Goal: Information Seeking & Learning: Learn about a topic

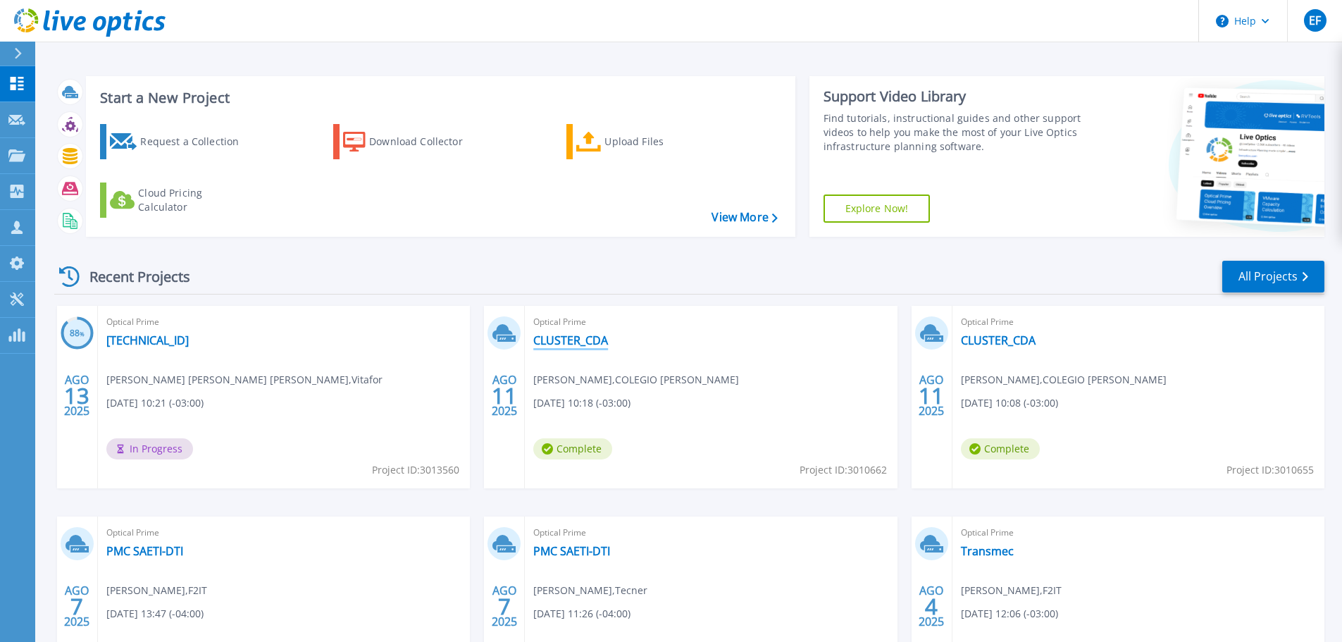
click at [585, 343] on link "CLUSTER_CDA" at bounding box center [570, 340] width 75 height 14
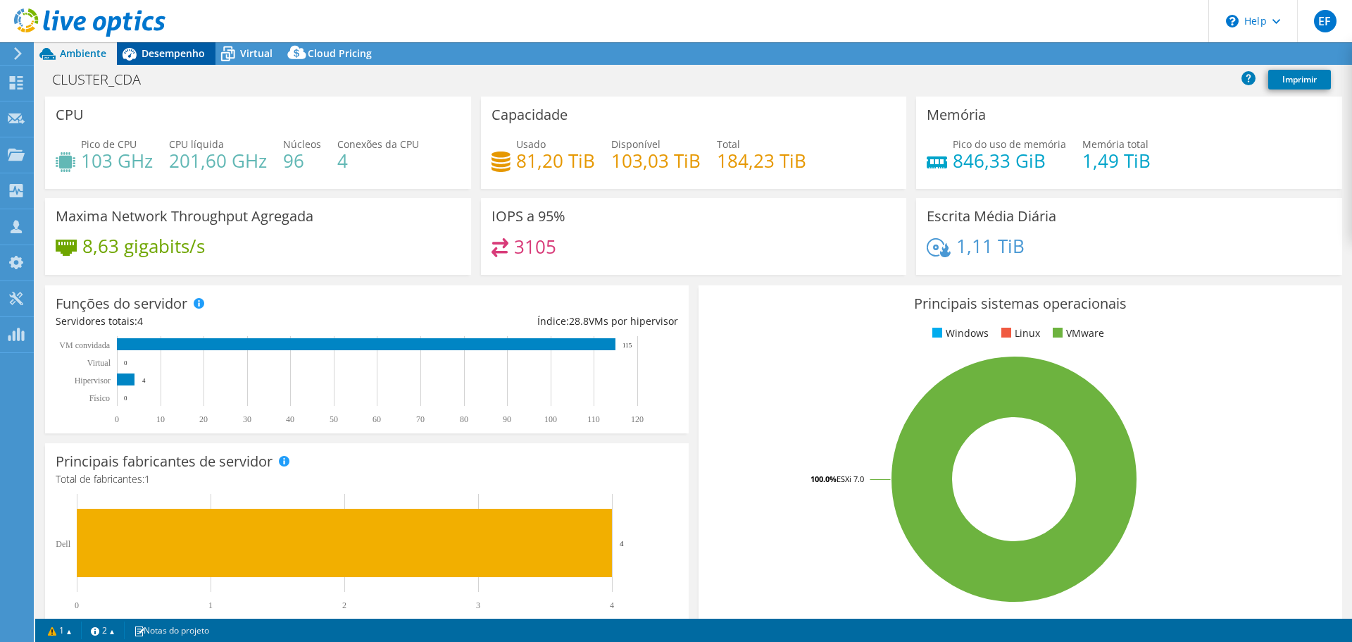
click at [151, 54] on span "Desempenho" at bounding box center [173, 52] width 63 height 13
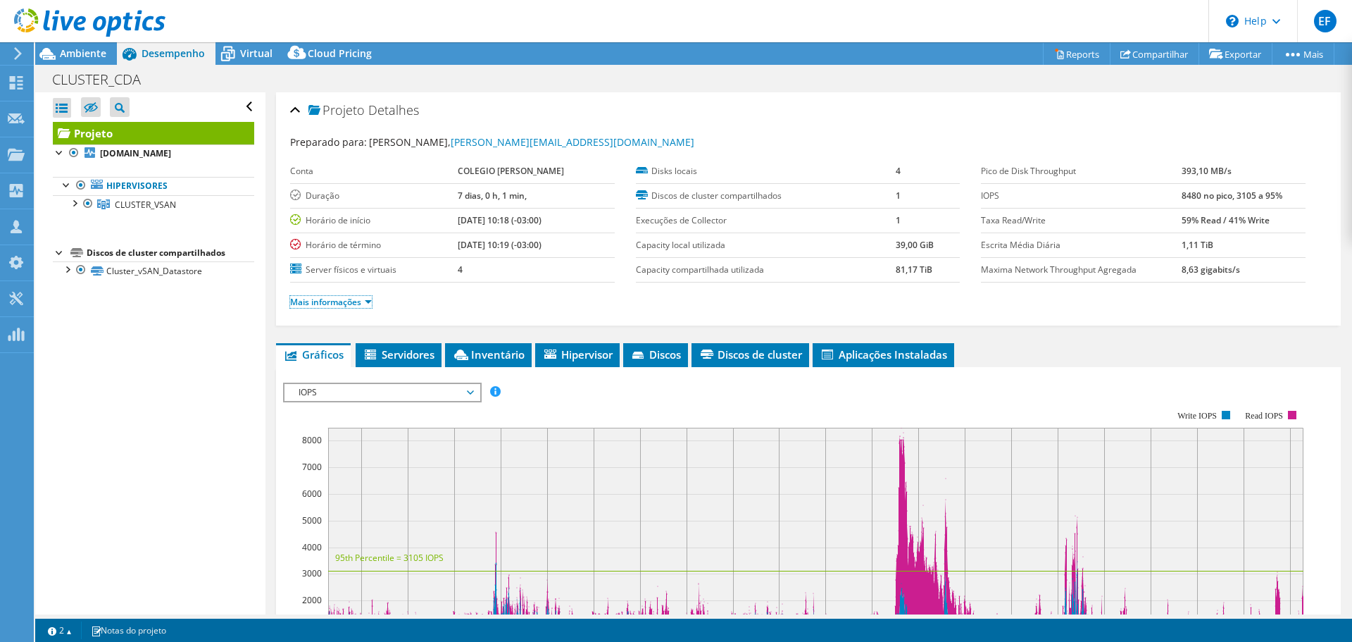
click at [343, 308] on li "Mais informações" at bounding box center [335, 301] width 90 height 15
click at [69, 209] on div at bounding box center [74, 202] width 14 height 14
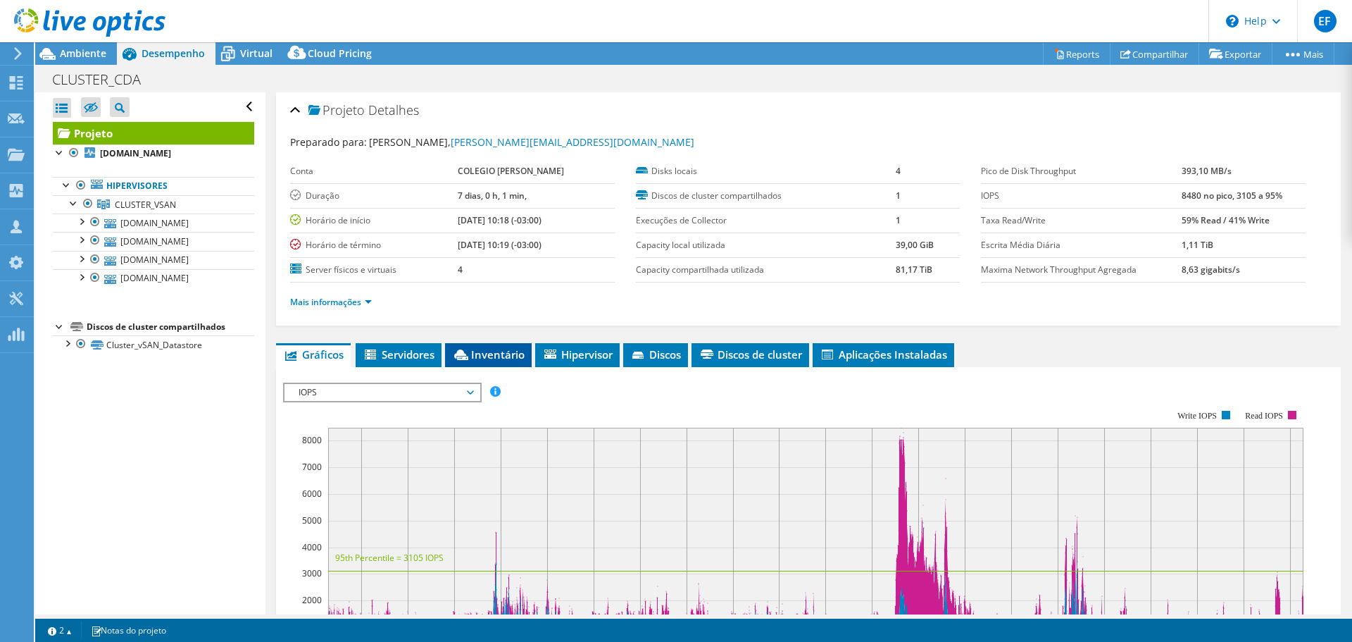
click at [496, 348] on span "Inventário" at bounding box center [488, 354] width 73 height 14
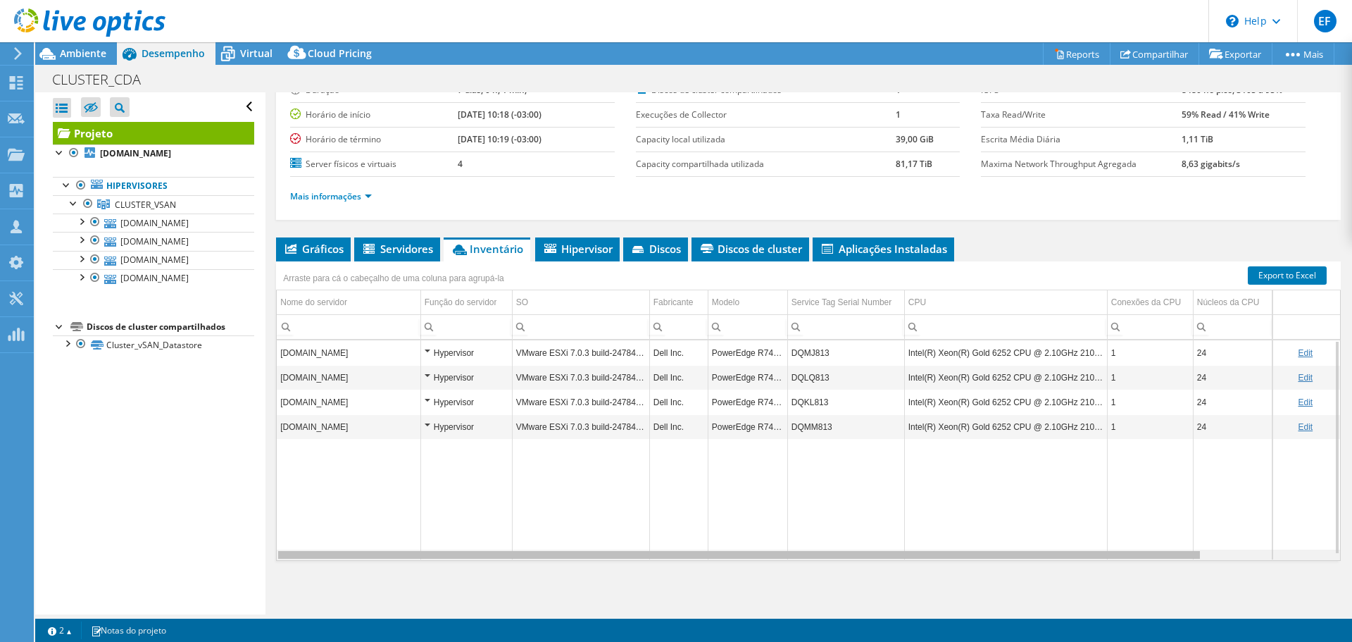
drag, startPoint x: 899, startPoint y: 556, endPoint x: 552, endPoint y: 461, distance: 360.0
click at [603, 532] on body "EF Membro da equipe Eduardo Fordelone eduardo.fordelone@f2it.com.br F2IT My Pro…" at bounding box center [676, 321] width 1352 height 642
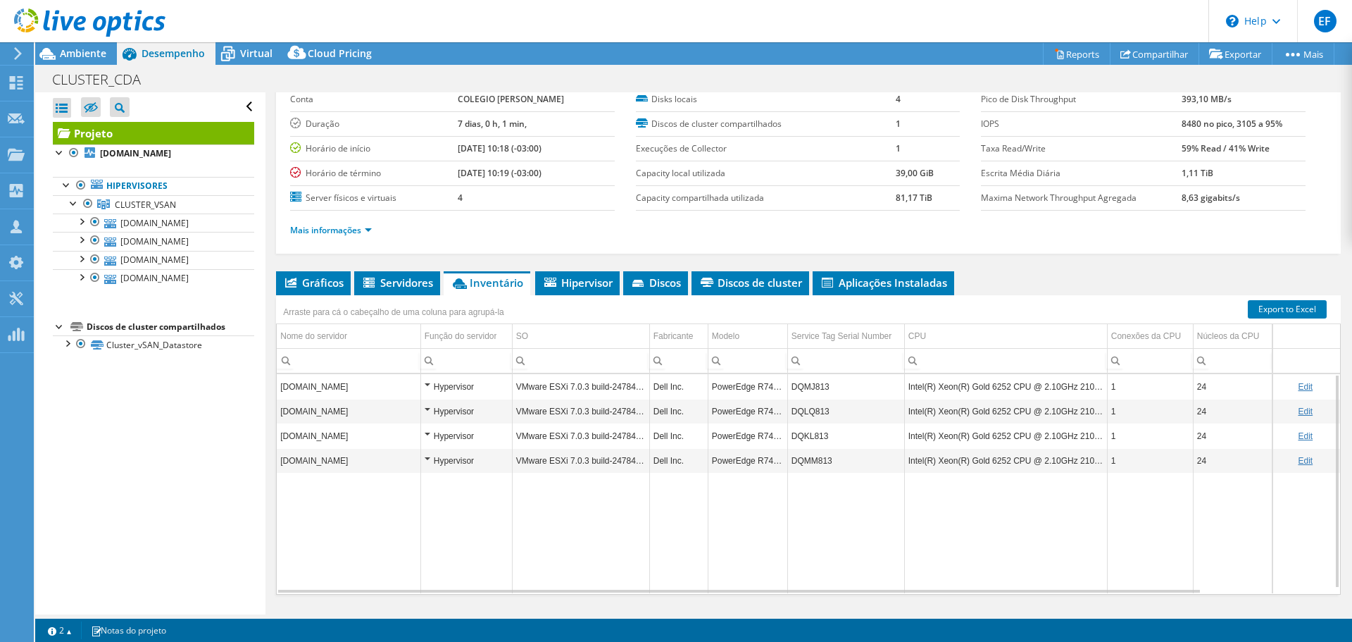
scroll to position [35, 0]
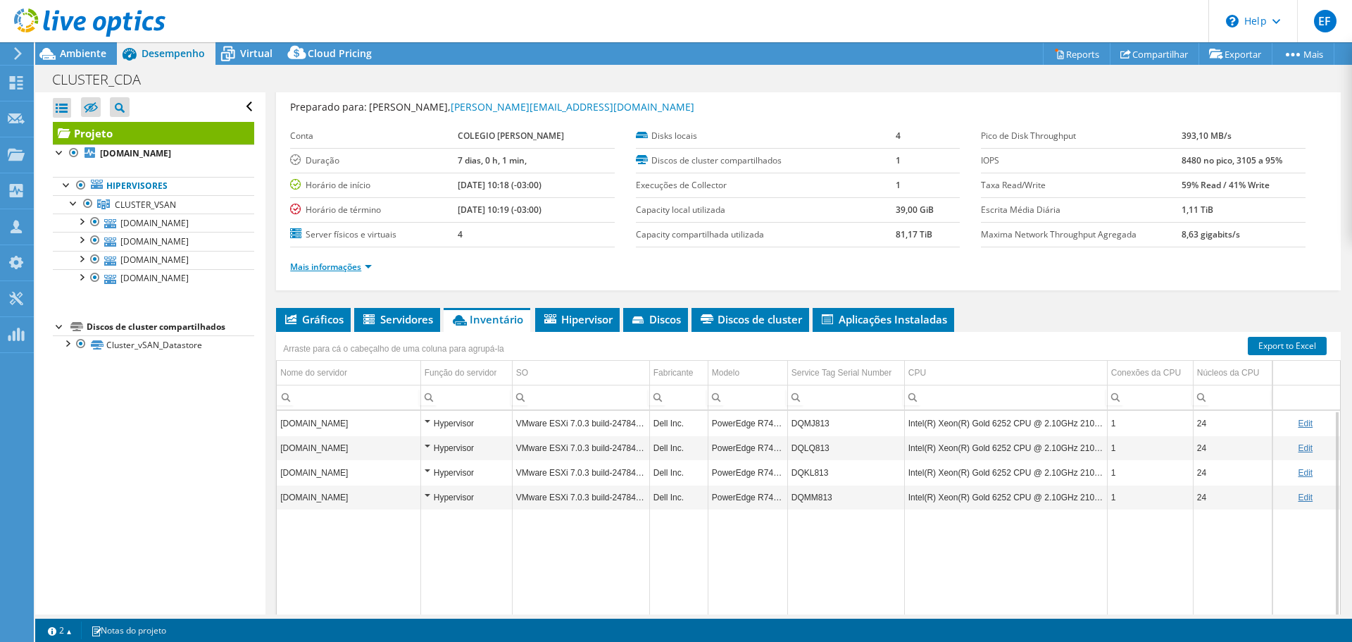
click at [332, 265] on link "Mais informações" at bounding box center [331, 267] width 82 height 12
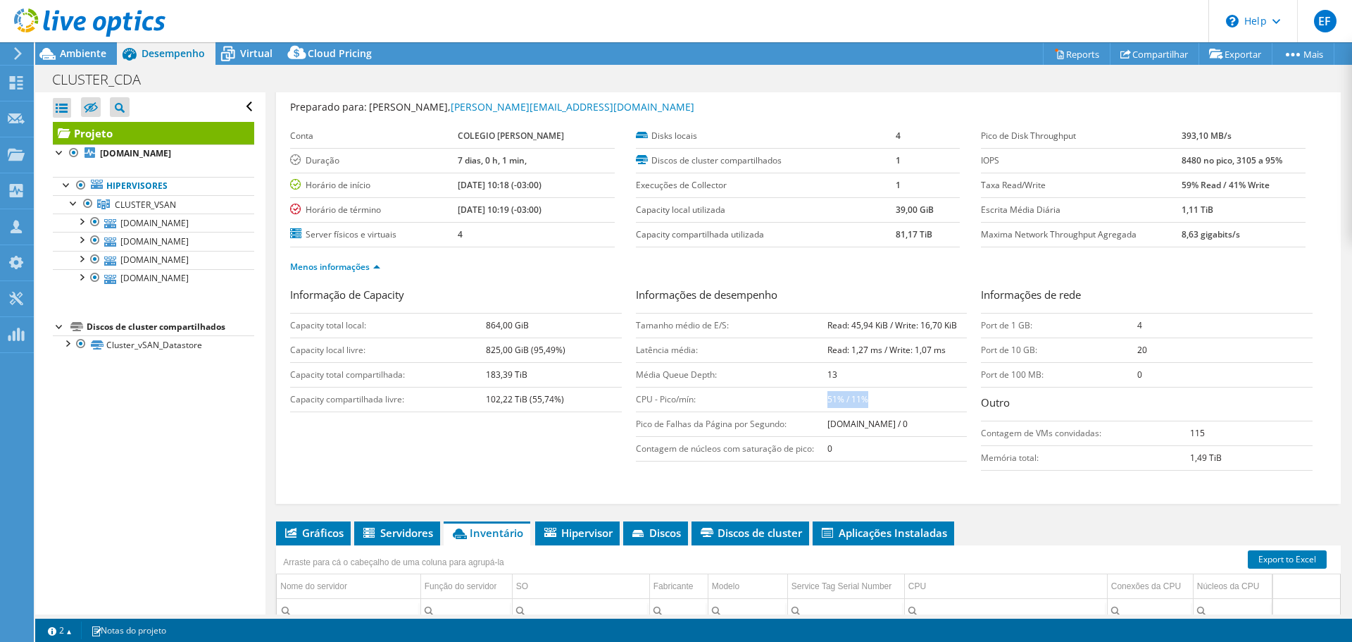
drag, startPoint x: 806, startPoint y: 404, endPoint x: 851, endPoint y: 406, distance: 45.2
click at [851, 406] on td "51% / 11%" at bounding box center [897, 399] width 139 height 25
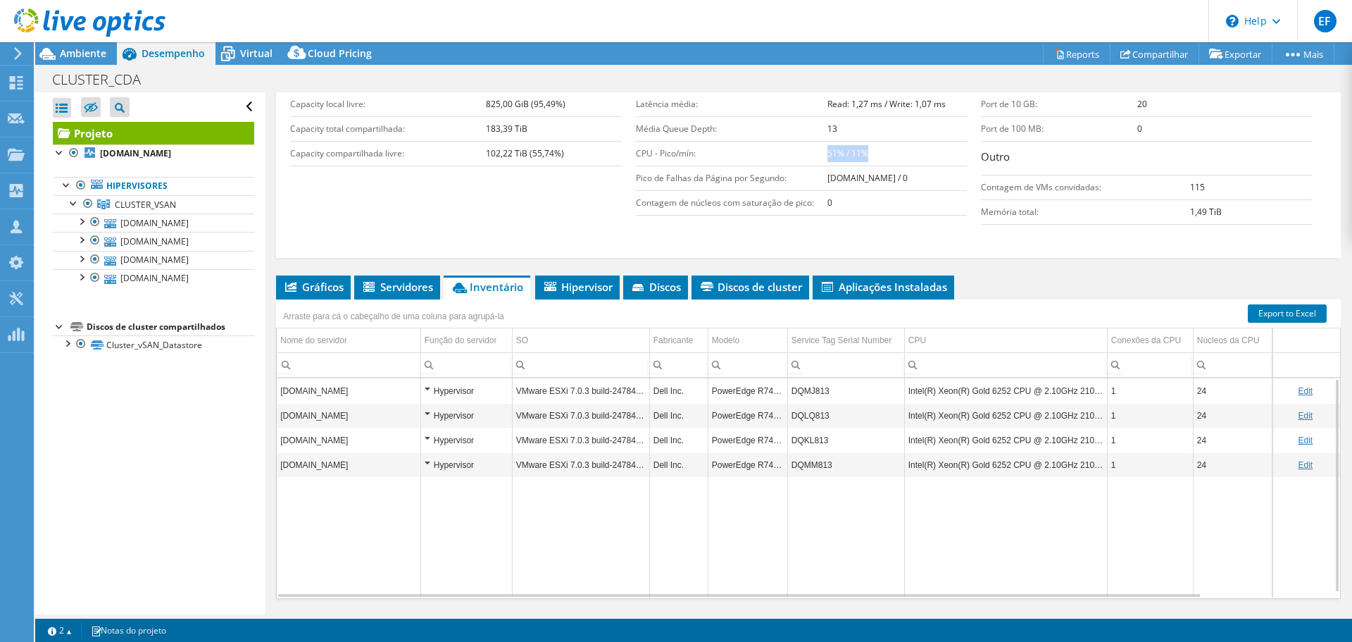
scroll to position [282, 0]
click at [332, 325] on div "Arraste para cá o cabeçalho de uma coluna para agrupá-la" at bounding box center [393, 314] width 235 height 30
click at [389, 293] on span "Servidores" at bounding box center [397, 286] width 72 height 14
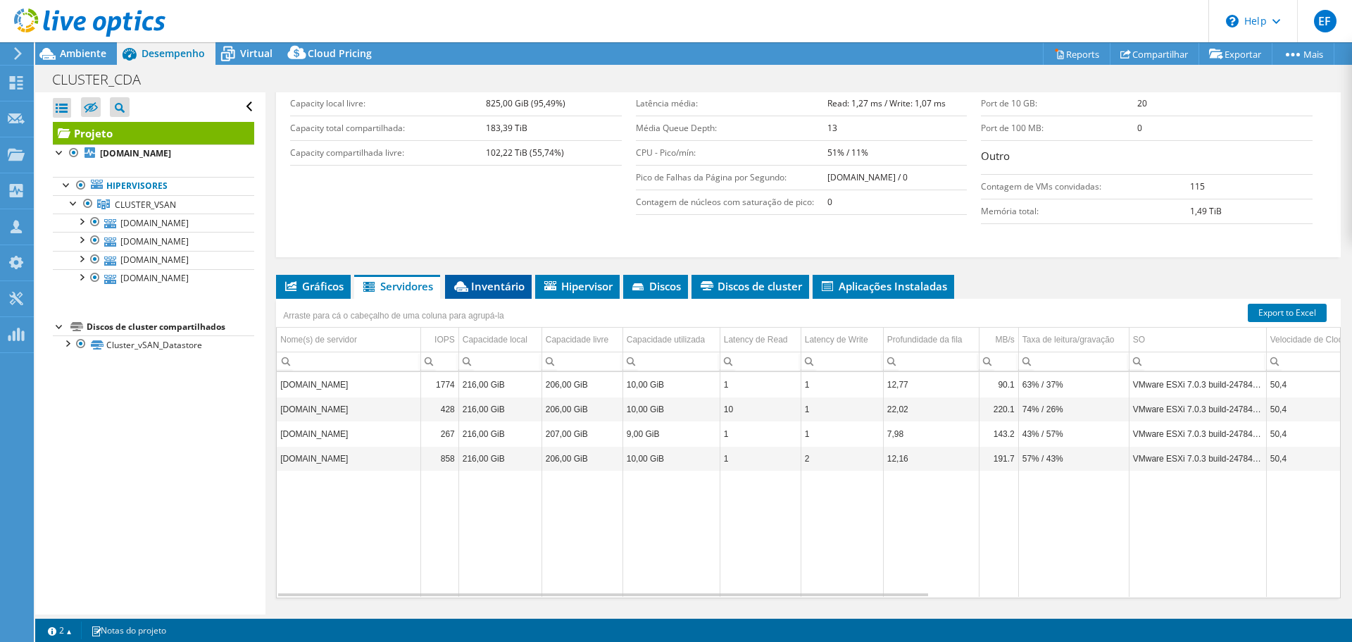
click at [506, 293] on span "Inventário" at bounding box center [488, 286] width 73 height 14
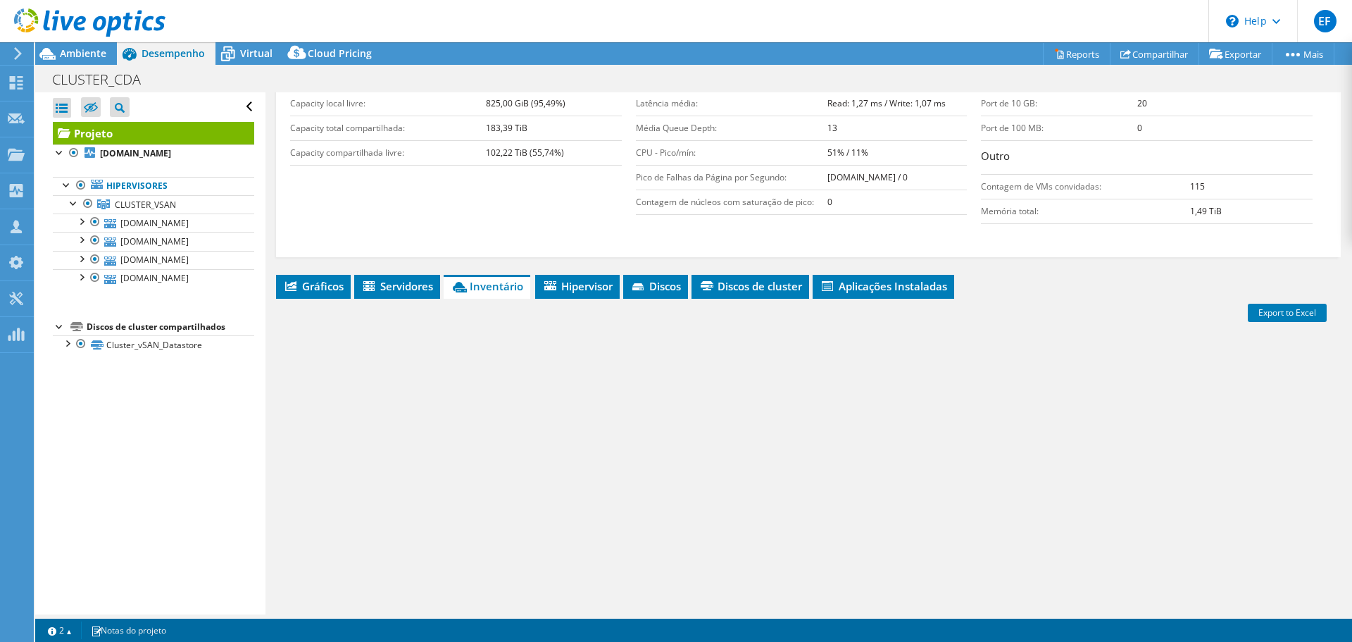
click at [595, 317] on div "Arraste para cá o cabeçalho de uma coluna para agrupá-la" at bounding box center [808, 308] width 1065 height 18
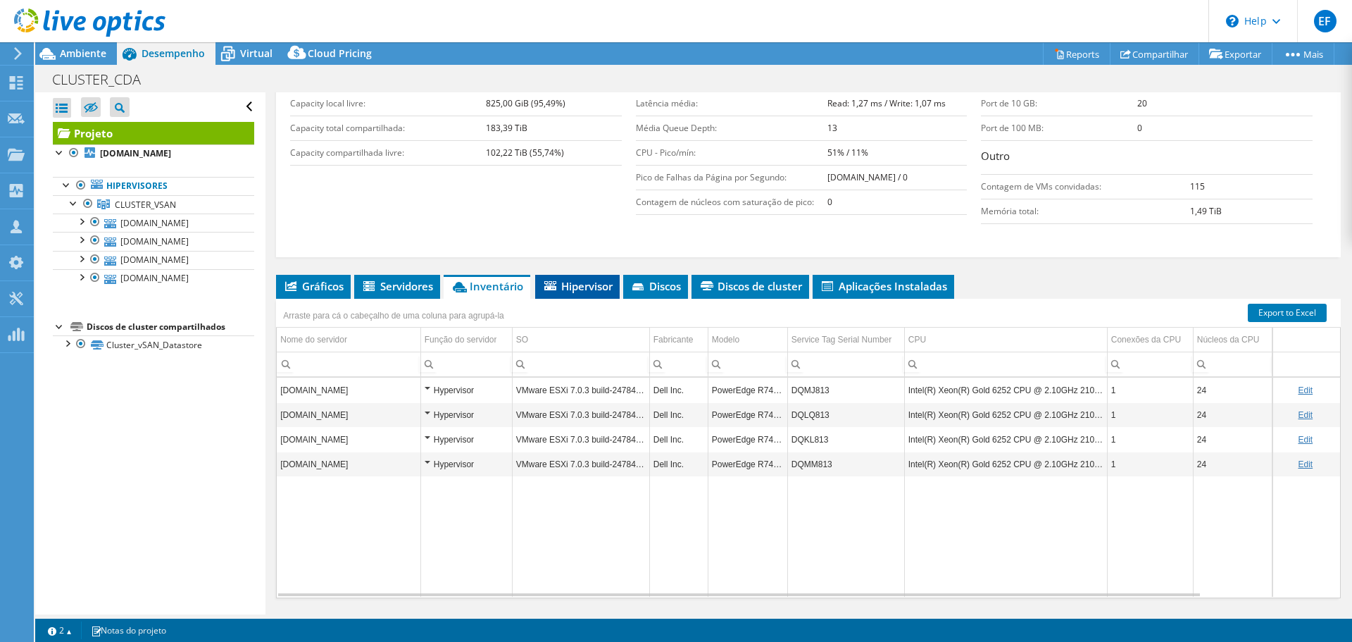
click at [596, 299] on li "Hipervisor" at bounding box center [577, 287] width 85 height 24
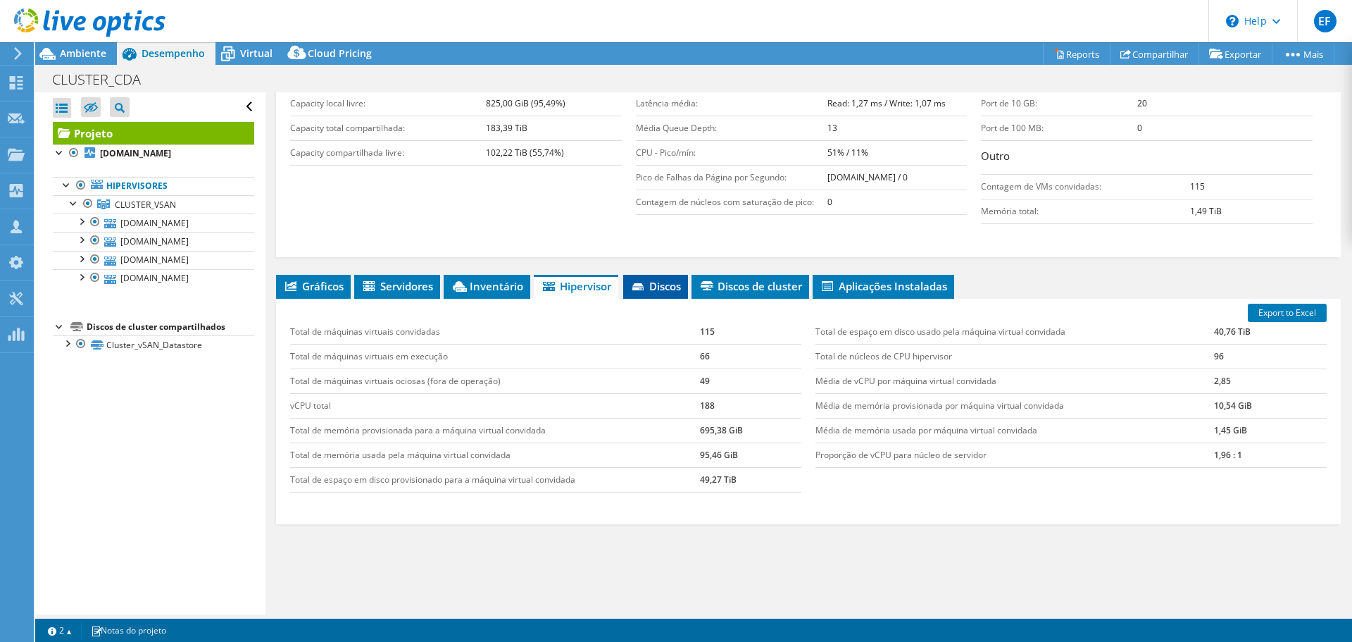
click at [675, 299] on li "Discos" at bounding box center [655, 287] width 65 height 24
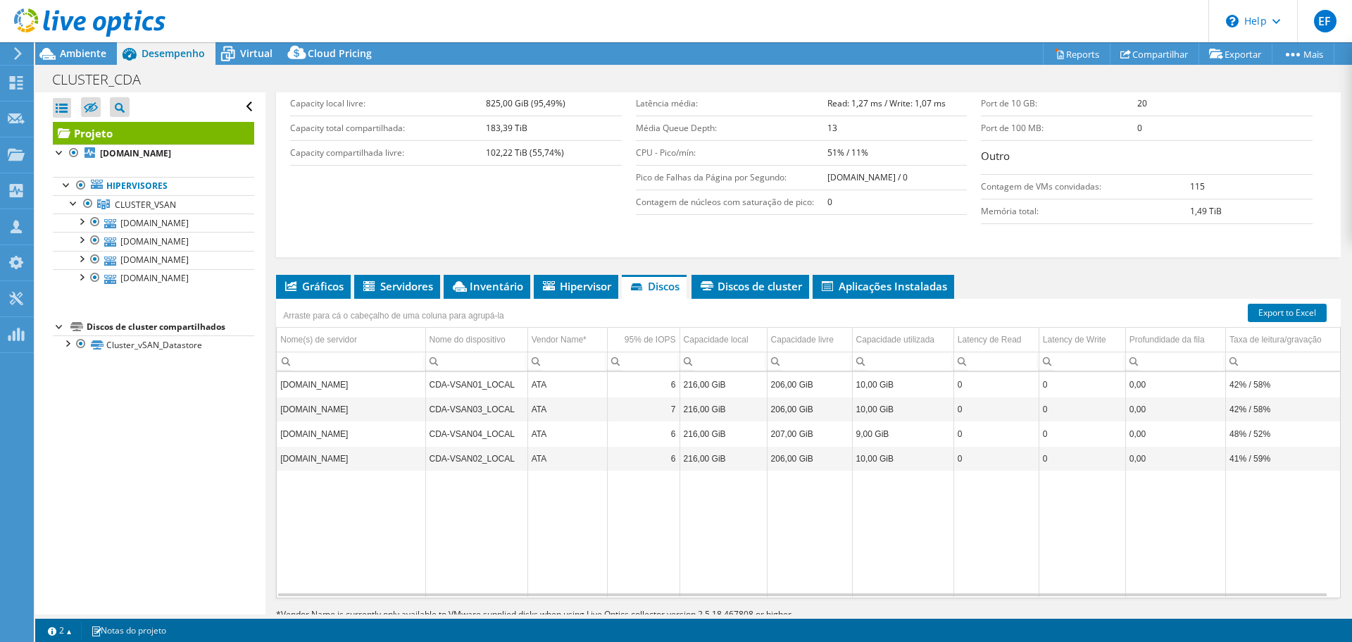
click at [743, 317] on div "Arraste para cá o cabeçalho de uma coluna para agrupá-la" at bounding box center [808, 308] width 1065 height 18
click at [744, 299] on li "Discos de cluster" at bounding box center [751, 287] width 118 height 24
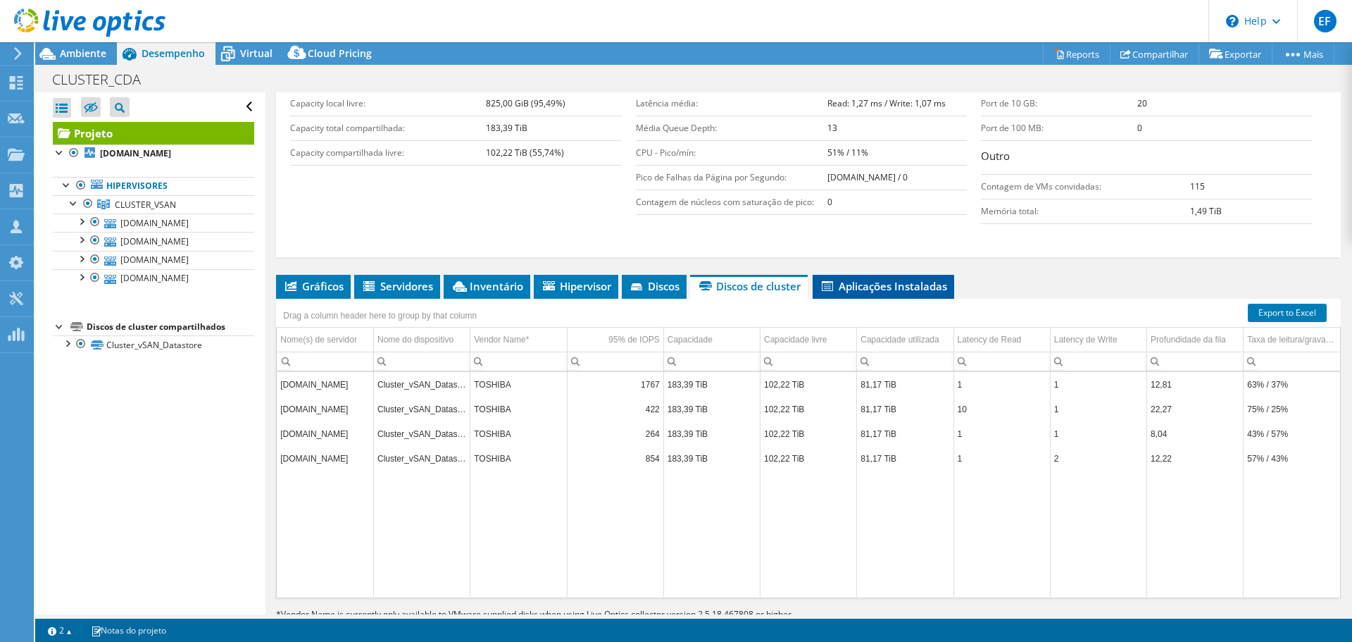
click at [867, 293] on span "Aplicações Instaladas" at bounding box center [883, 286] width 127 height 14
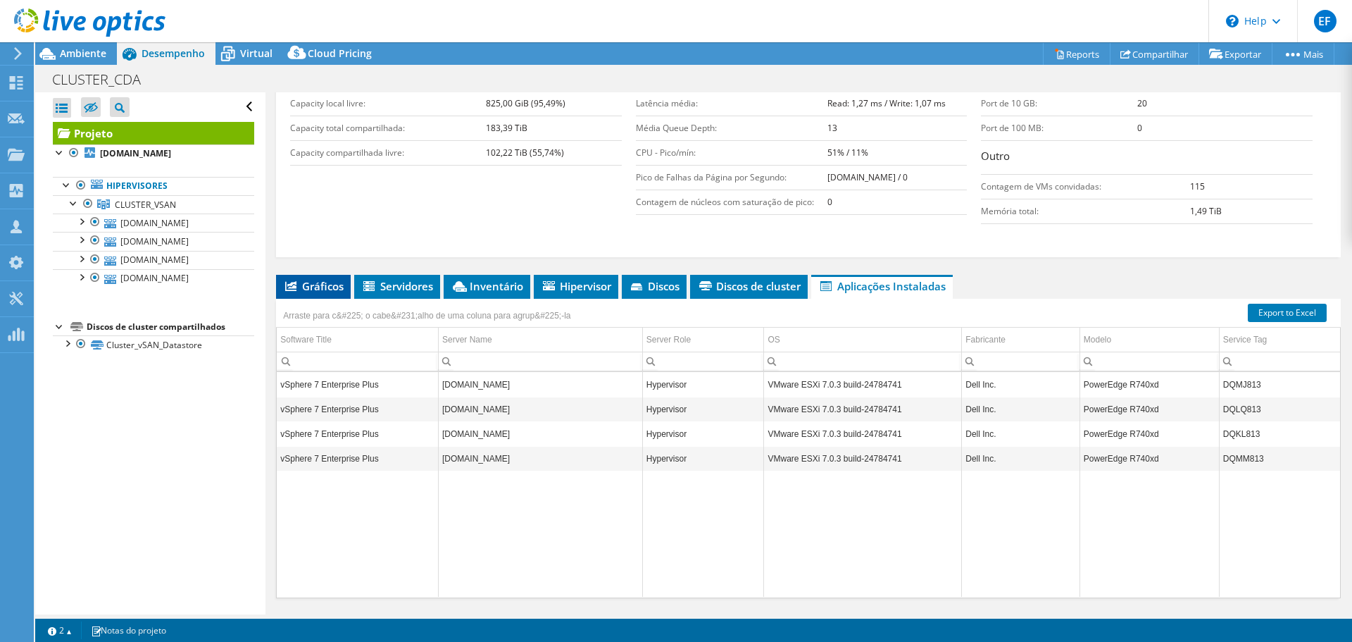
click at [301, 293] on span "Gráficos" at bounding box center [313, 286] width 61 height 14
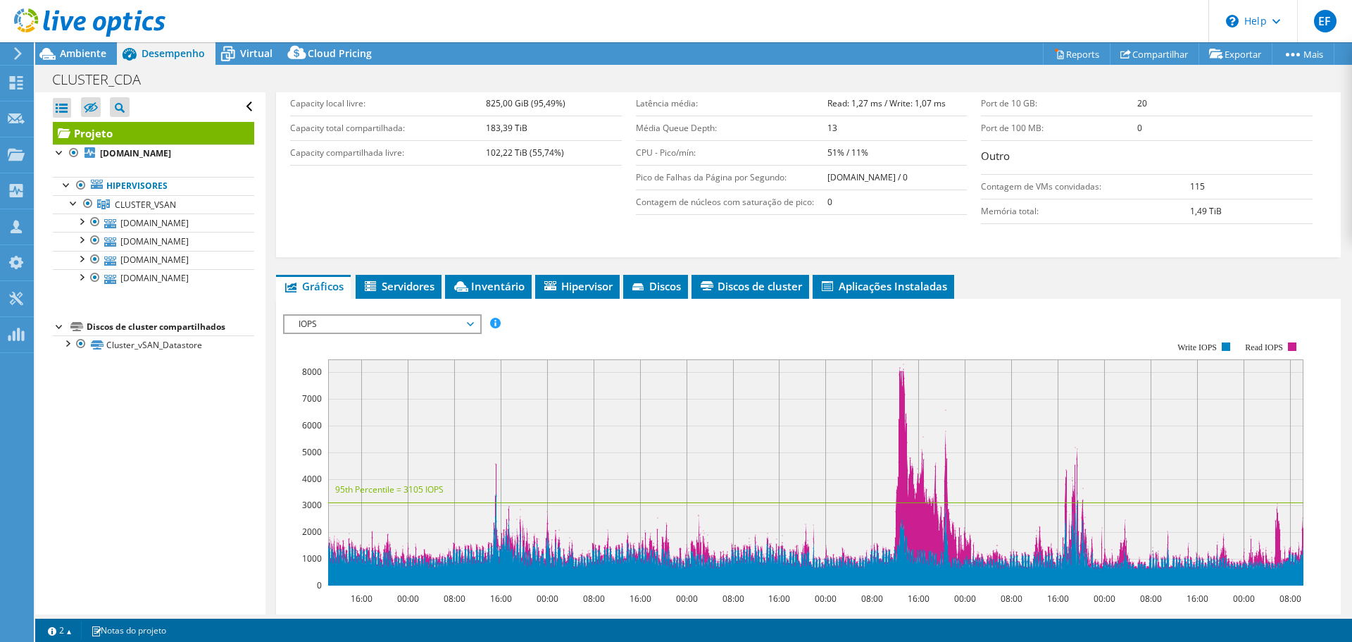
click at [468, 332] on span "IOPS" at bounding box center [382, 324] width 181 height 17
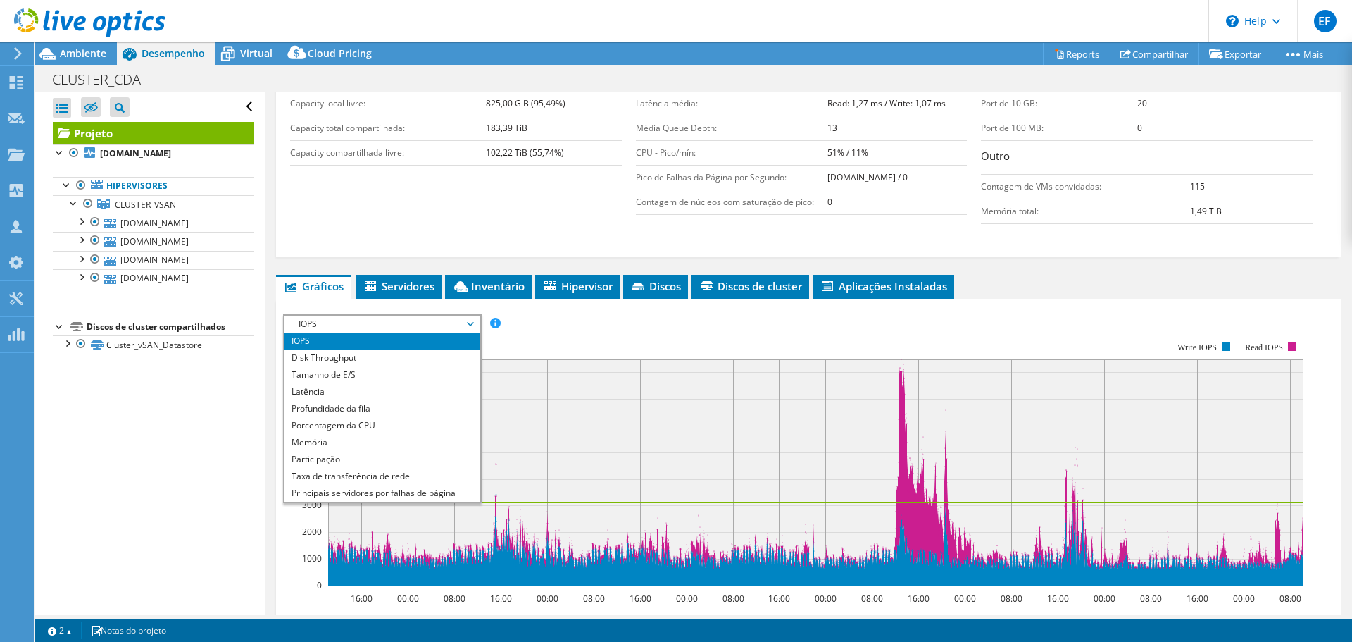
scroll to position [51, 0]
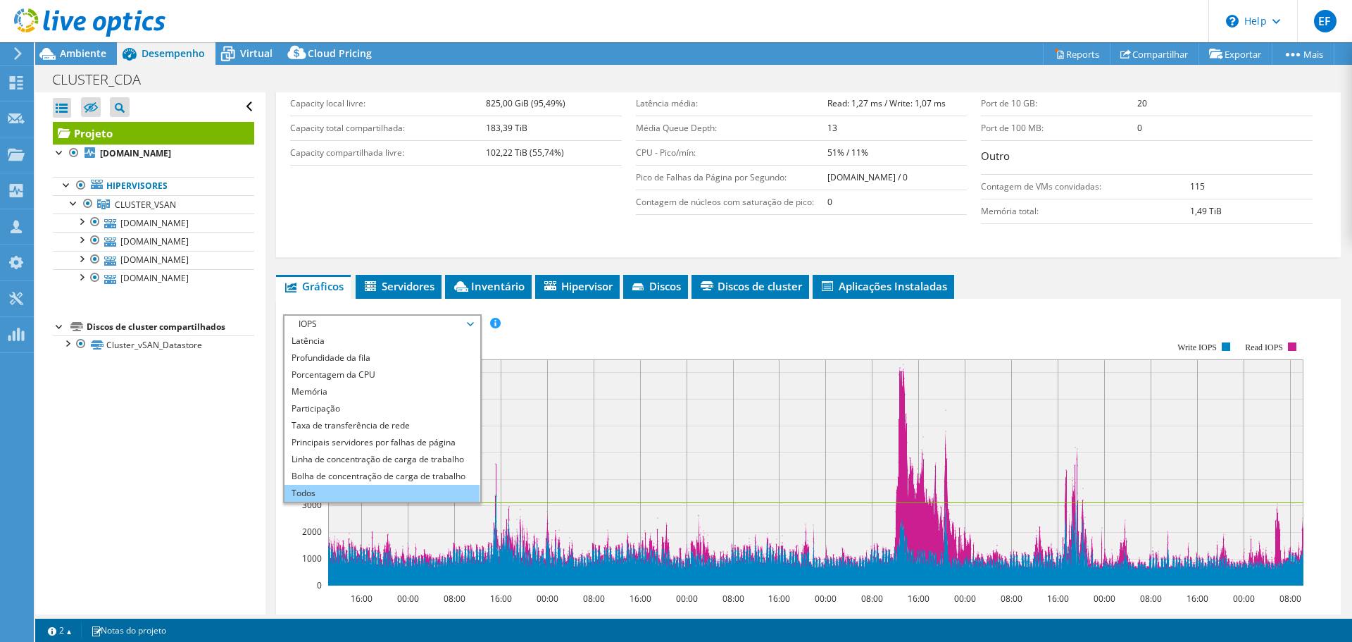
click at [421, 501] on li "Todos" at bounding box center [382, 493] width 195 height 17
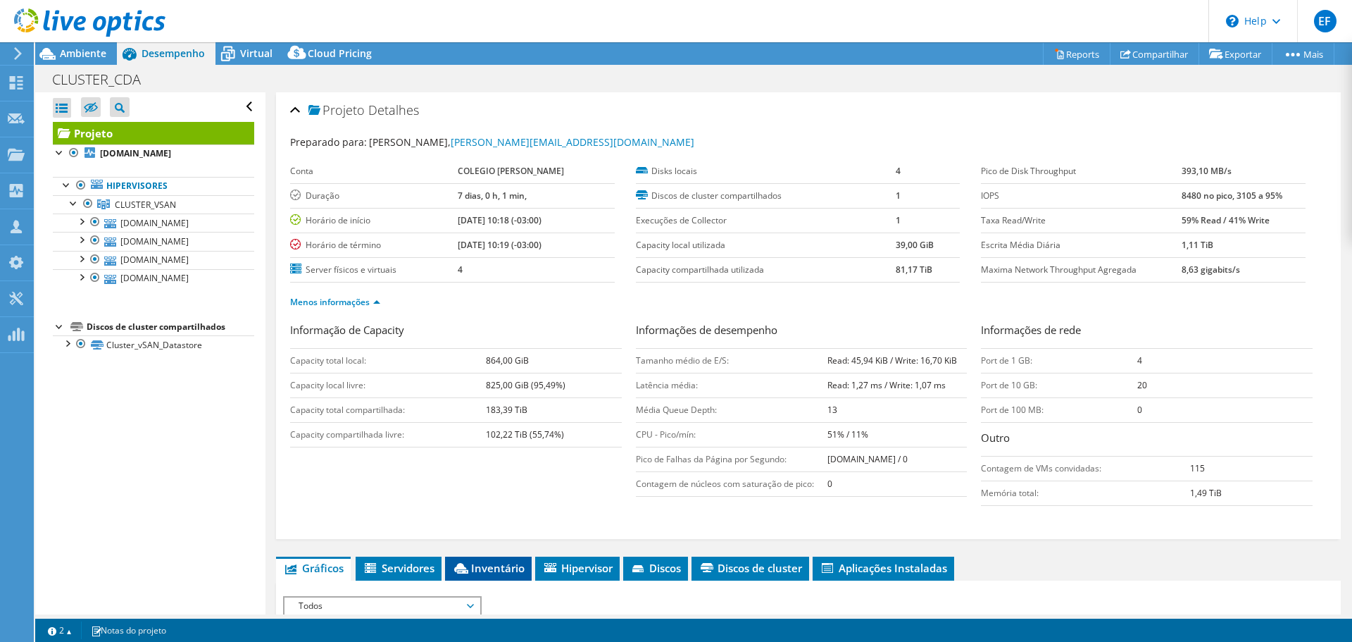
scroll to position [493, 0]
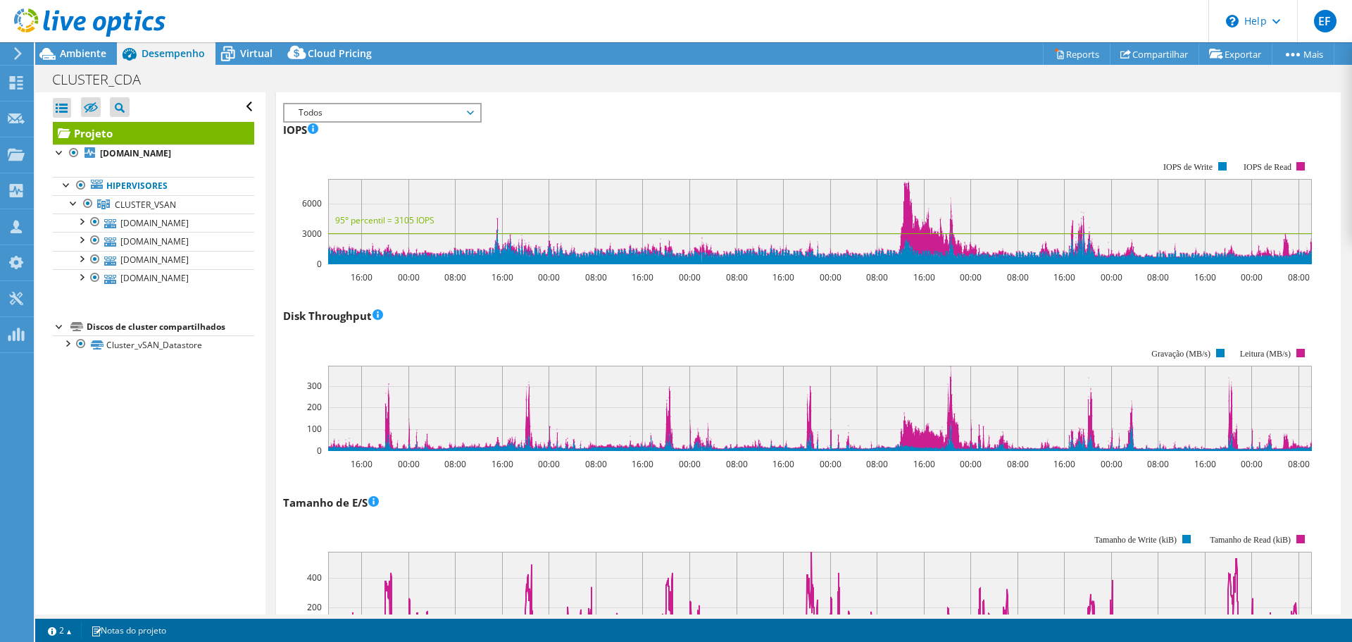
click at [468, 121] on span "Todos" at bounding box center [382, 112] width 181 height 17
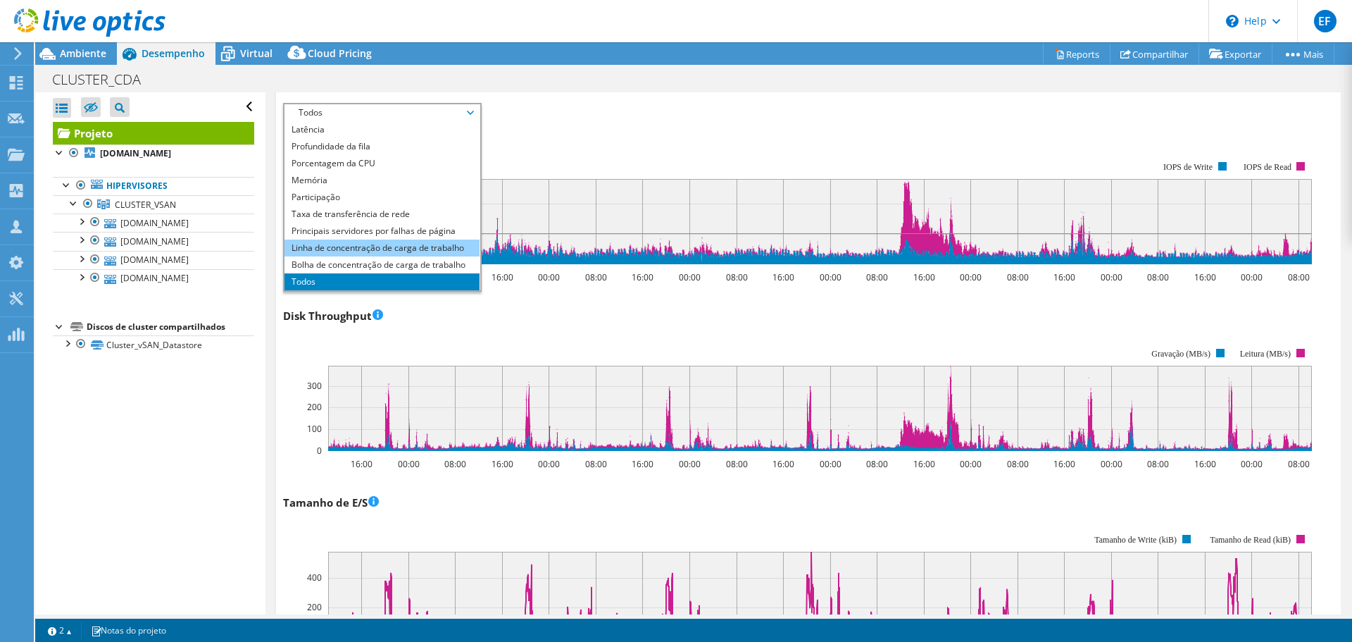
click at [398, 256] on li "Linha de concentração de carga de trabalho" at bounding box center [382, 247] width 195 height 17
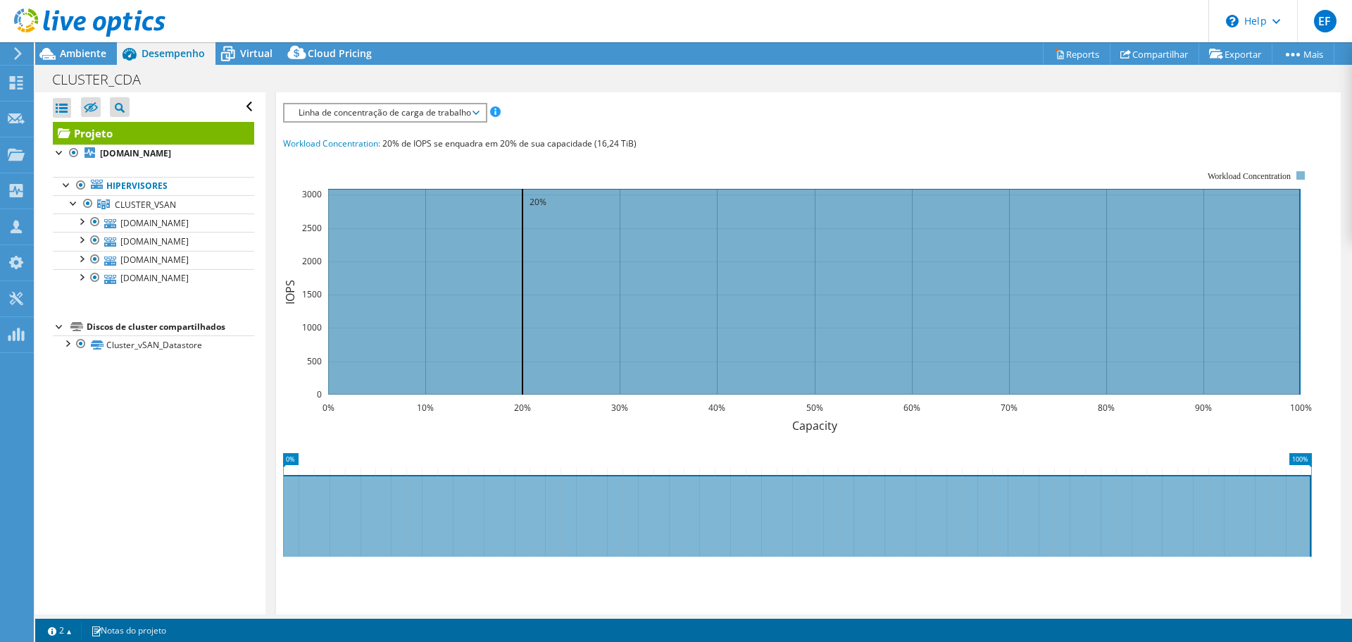
click at [478, 121] on span "Linha de concentração de carga de trabalho" at bounding box center [385, 112] width 187 height 17
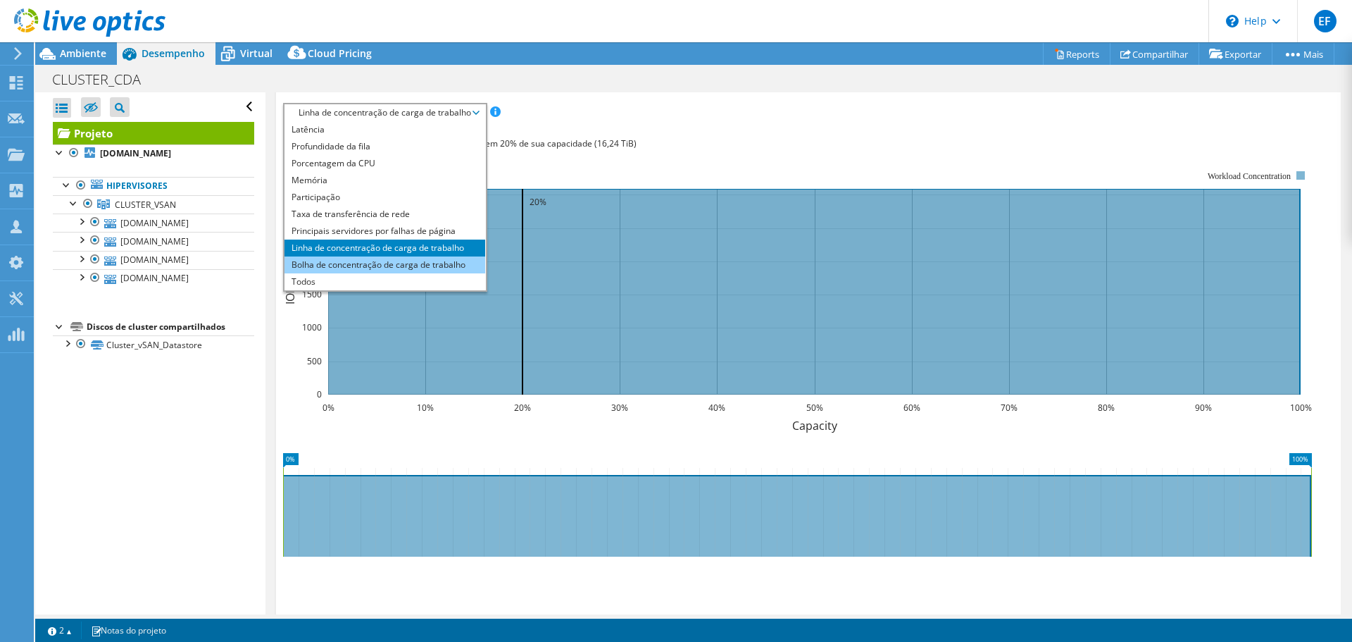
click at [422, 273] on li "Bolha de concentração de carga de trabalho" at bounding box center [385, 264] width 201 height 17
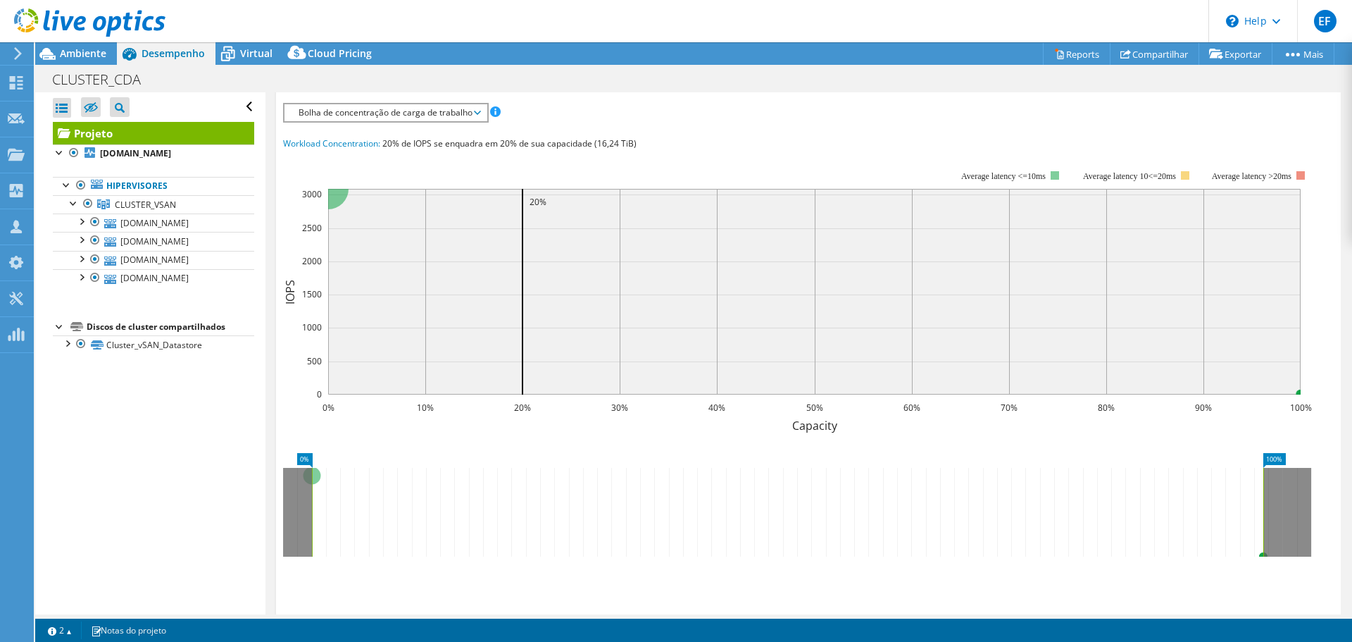
click at [456, 147] on div "IOPS Disk Throughput Tamanho de E/S Latência Profundidade da fila Porcentagem d…" at bounding box center [808, 363] width 1051 height 521
click at [461, 121] on span "Bolha de concentração de carga de trabalho" at bounding box center [386, 112] width 188 height 17
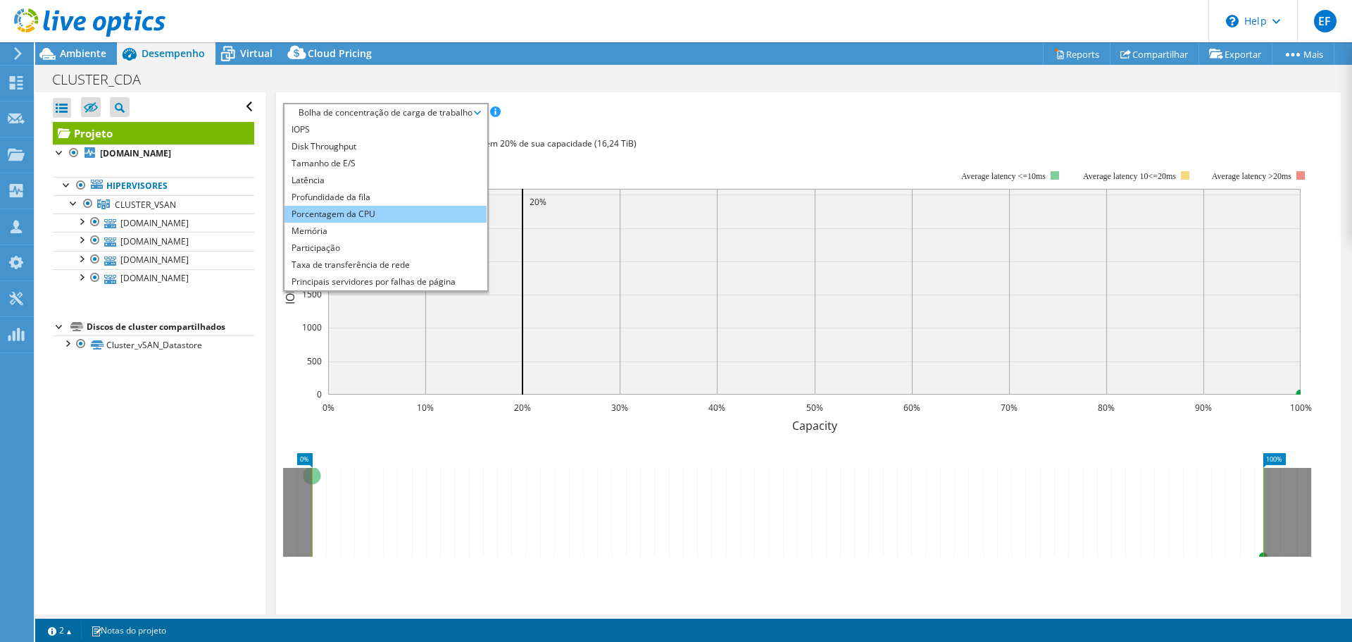
scroll to position [423, 0]
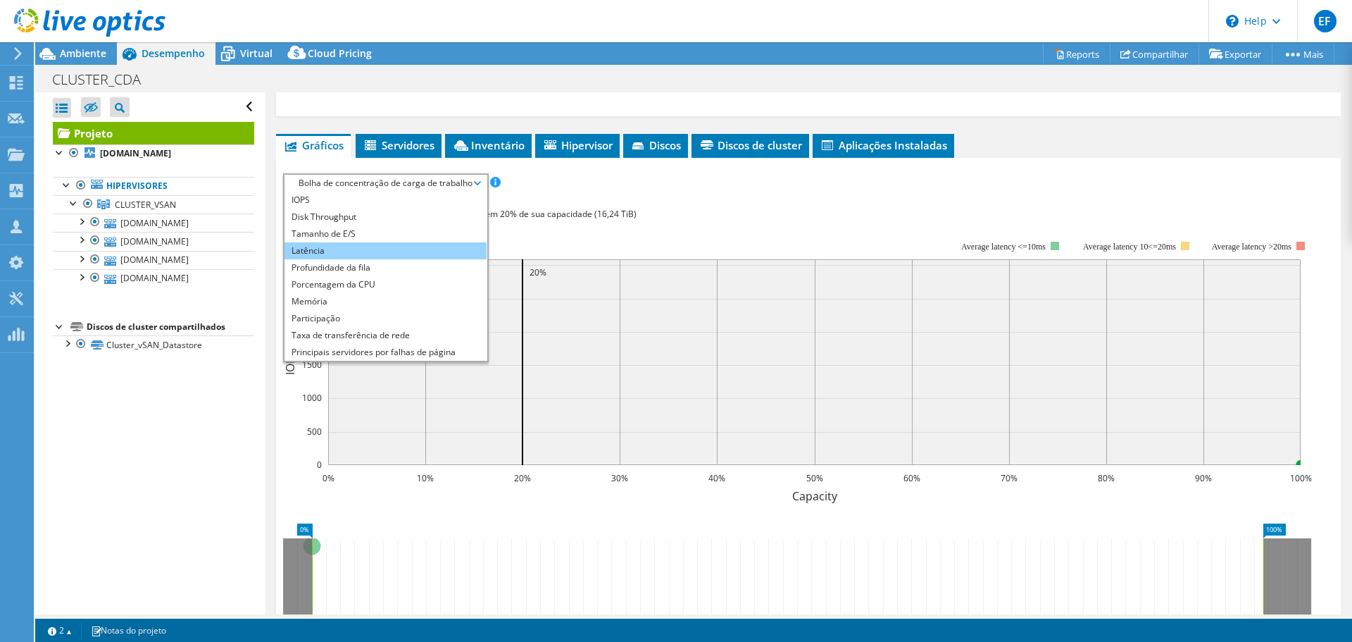
click at [359, 259] on li "Latência" at bounding box center [386, 250] width 202 height 17
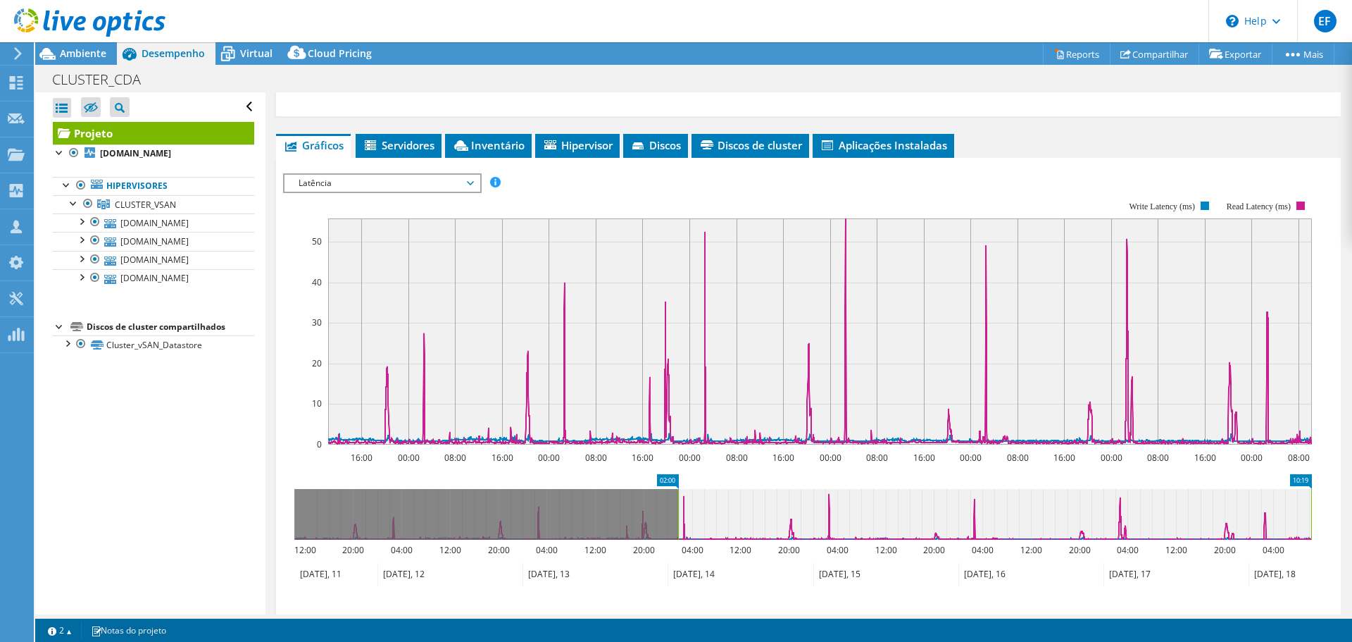
drag, startPoint x: 296, startPoint y: 537, endPoint x: 680, endPoint y: 530, distance: 383.9
click at [680, 530] on rect at bounding box center [678, 514] width 6 height 51
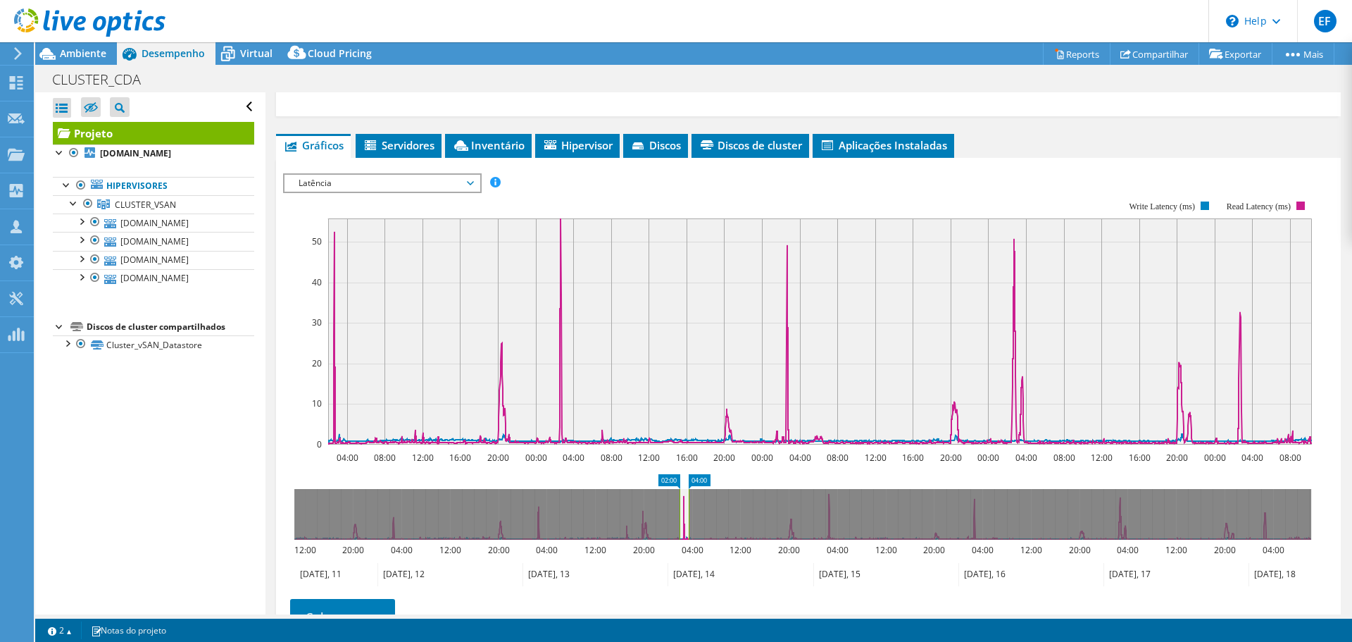
drag, startPoint x: 1314, startPoint y: 545, endPoint x: 692, endPoint y: 560, distance: 622.8
click at [692, 539] on rect at bounding box center [689, 514] width 6 height 51
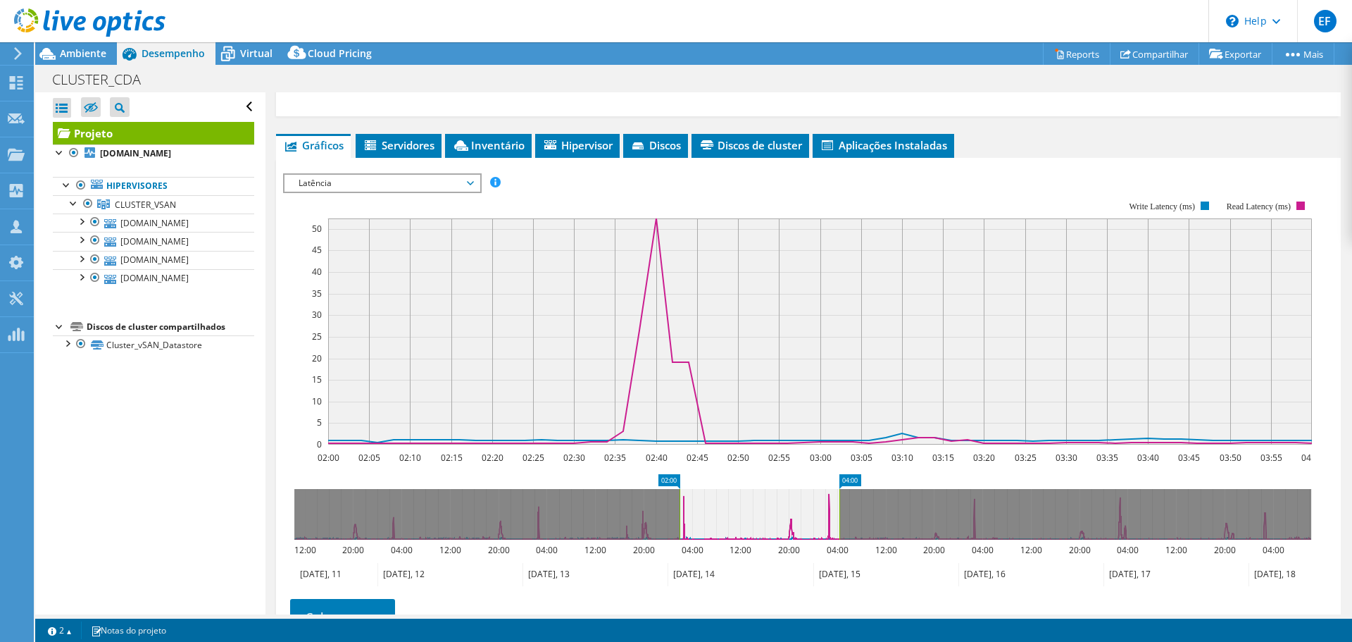
drag, startPoint x: 692, startPoint y: 544, endPoint x: 840, endPoint y: 547, distance: 147.2
click at [840, 539] on rect at bounding box center [840, 514] width 6 height 51
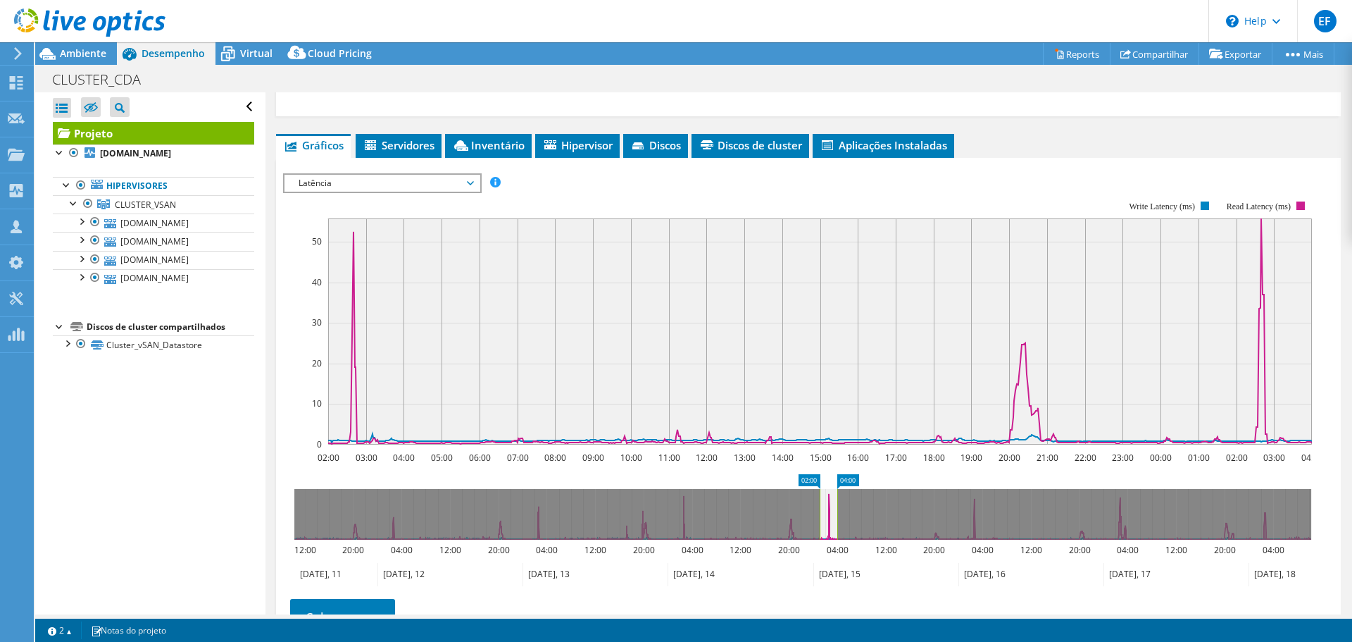
drag, startPoint x: 681, startPoint y: 534, endPoint x: 821, endPoint y: 536, distance: 140.2
click at [821, 536] on rect at bounding box center [820, 514] width 6 height 51
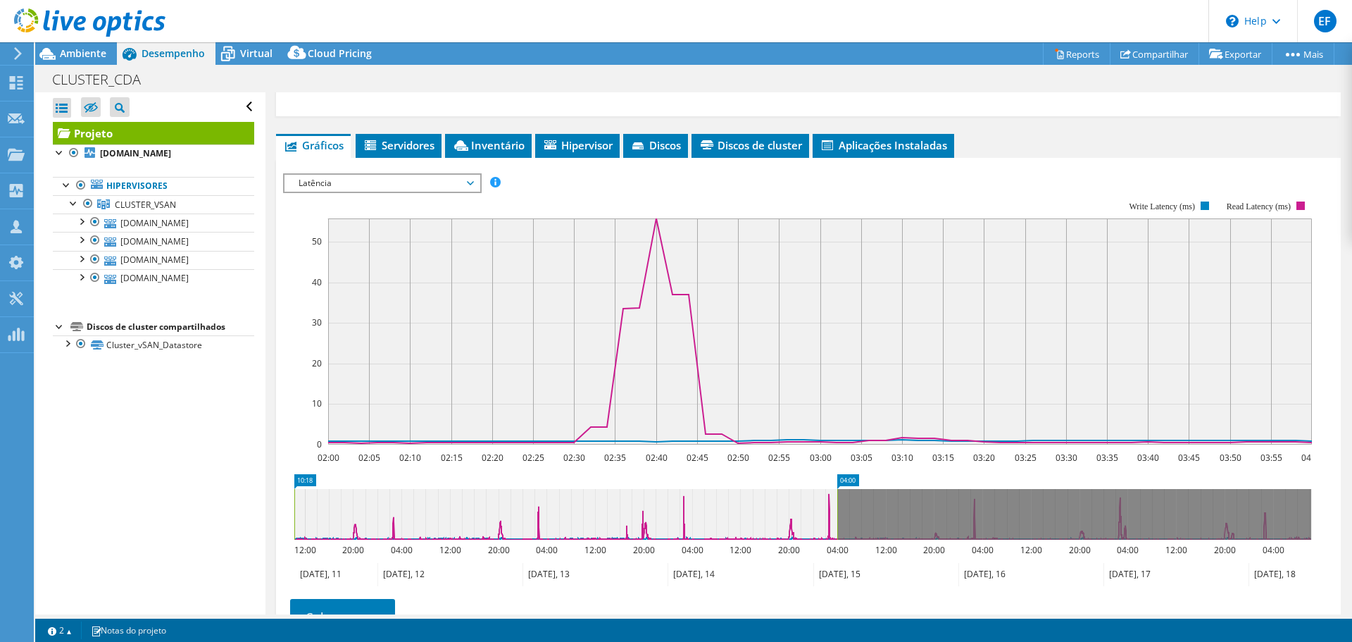
drag, startPoint x: 828, startPoint y: 538, endPoint x: 44, endPoint y: 509, distance: 783.7
click at [44, 509] on div "Abrir Todos Fechar Todos Ocultar nós excluídos Filtro de árvore do projeto" at bounding box center [693, 353] width 1317 height 522
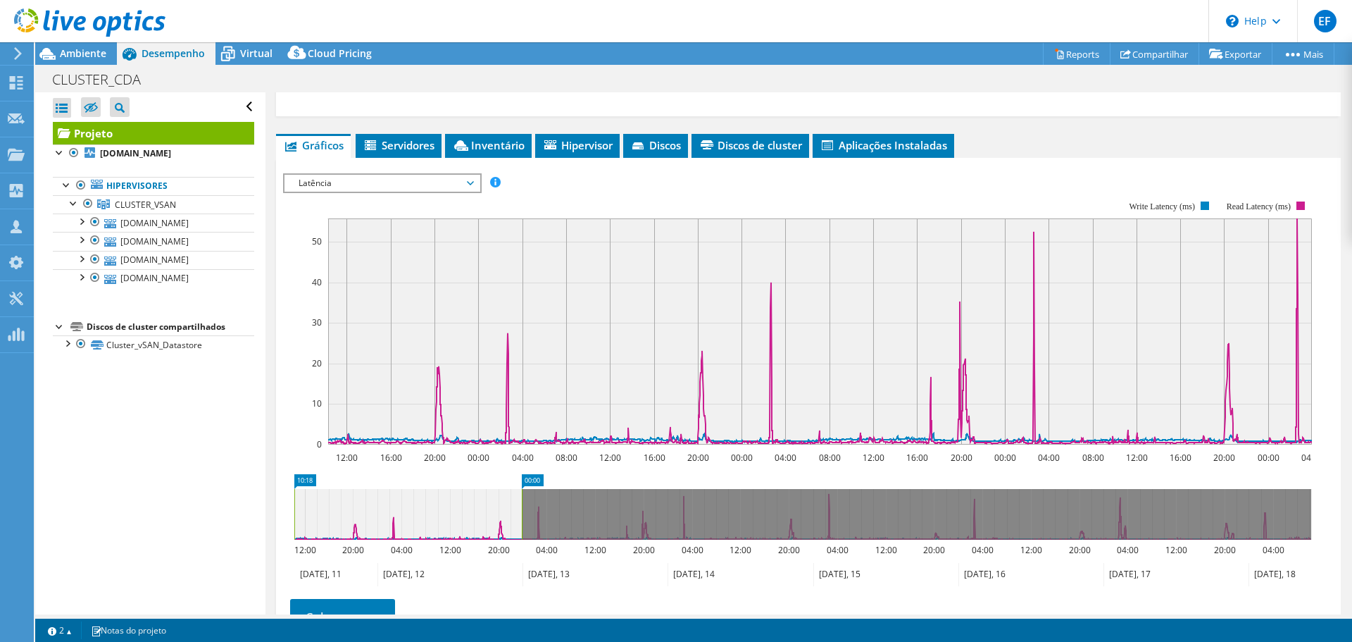
drag, startPoint x: 837, startPoint y: 547, endPoint x: 521, endPoint y: 551, distance: 315.6
click at [521, 539] on rect at bounding box center [522, 514] width 6 height 51
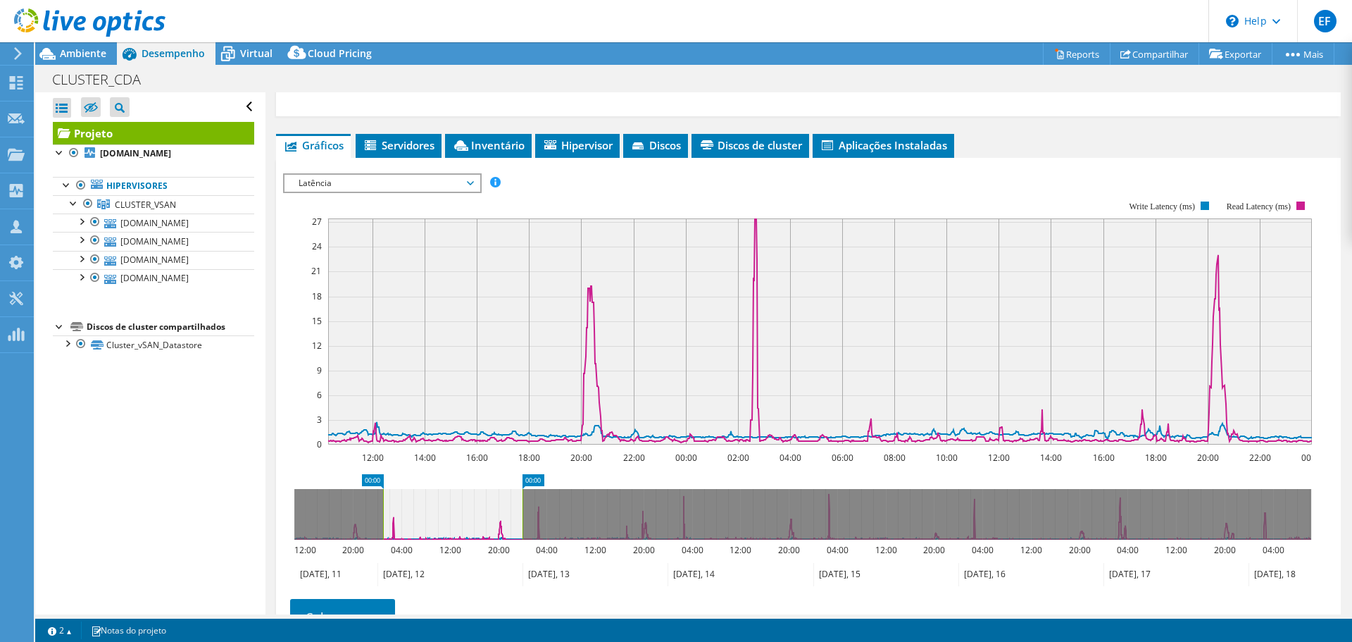
drag, startPoint x: 293, startPoint y: 528, endPoint x: 382, endPoint y: 539, distance: 89.5
click at [382, 539] on rect at bounding box center [383, 514] width 6 height 51
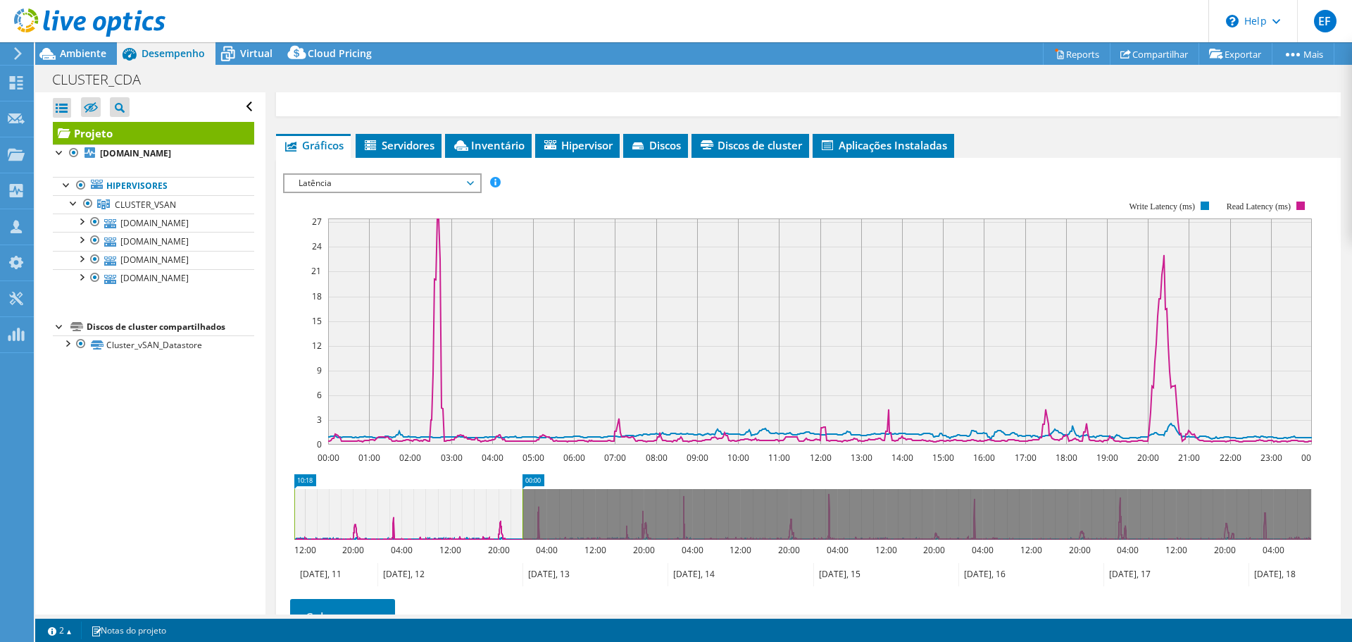
drag, startPoint x: 376, startPoint y: 532, endPoint x: 270, endPoint y: 532, distance: 106.3
click at [270, 532] on div "Projeto Detalhes Preparado para: Samuel Martins, samuel.martins@cda.colegiodant…" at bounding box center [809, 211] width 1086 height 1082
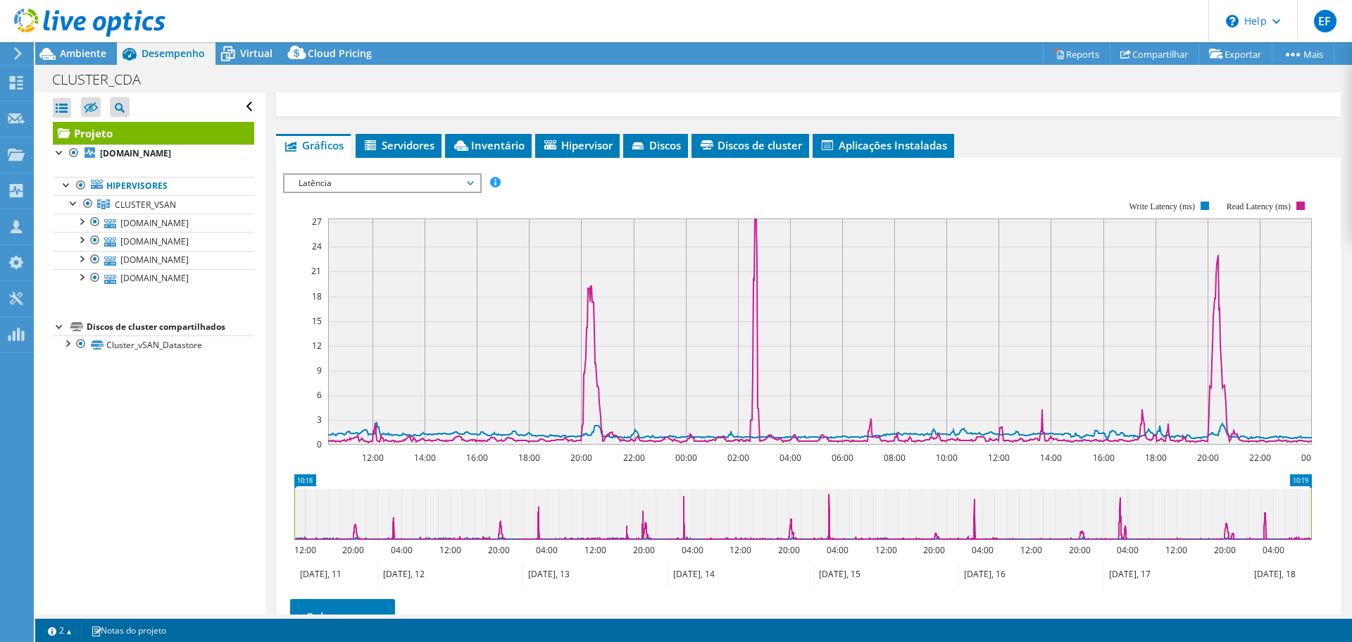
drag, startPoint x: 637, startPoint y: 526, endPoint x: 563, endPoint y: 232, distance: 303.5
click at [1352, 569] on article "Projeto Detalhes Preparado para: Samuel Martins, samuel.martins@cda.colegiodant…" at bounding box center [809, 353] width 1087 height 522
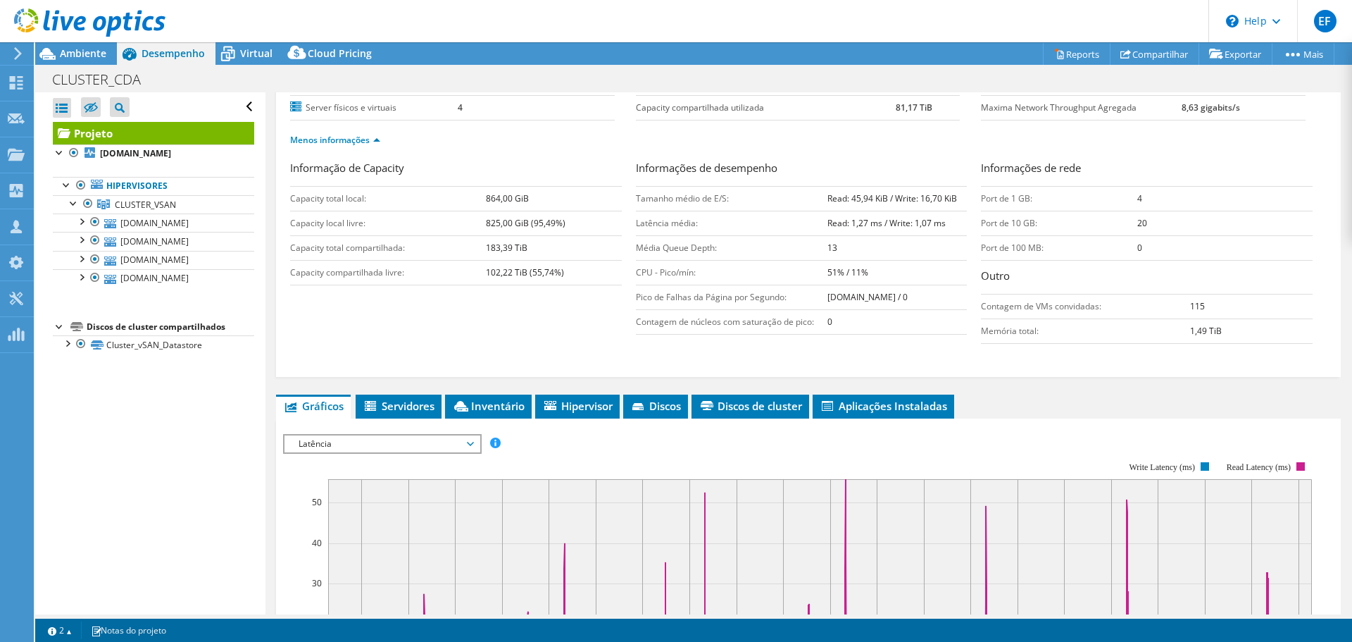
scroll to position [585, 0]
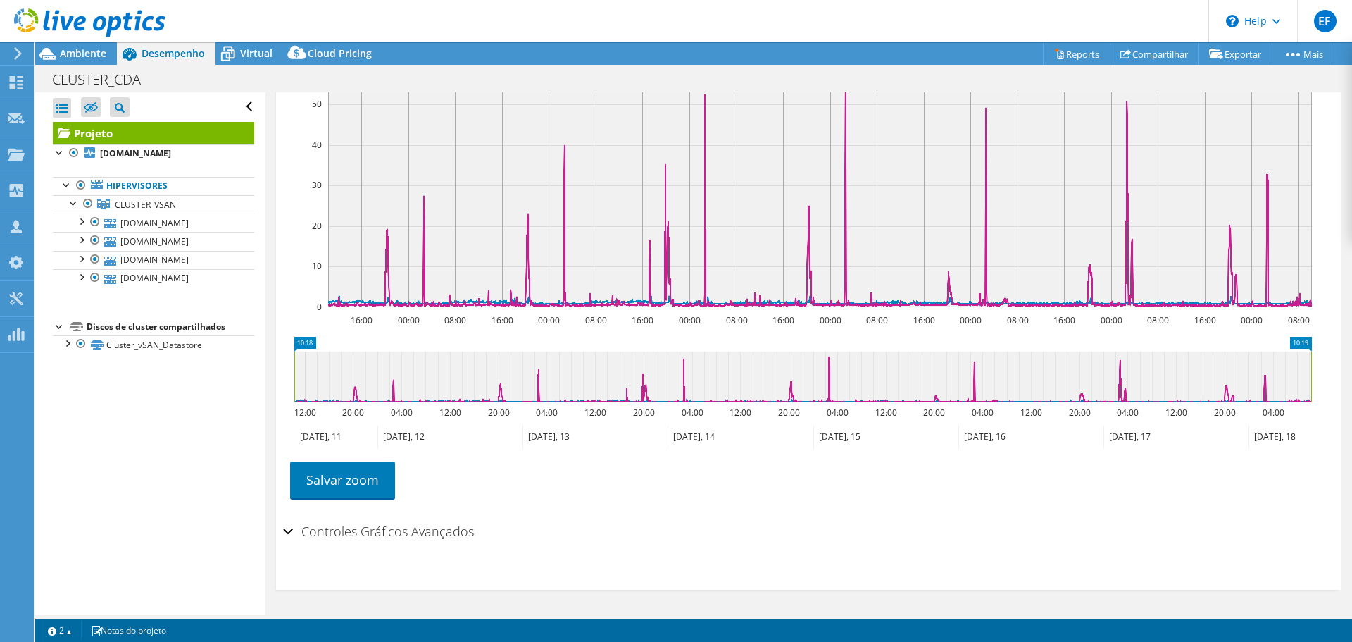
click at [297, 529] on h2 "Controles Gráficos Avançados" at bounding box center [378, 531] width 191 height 28
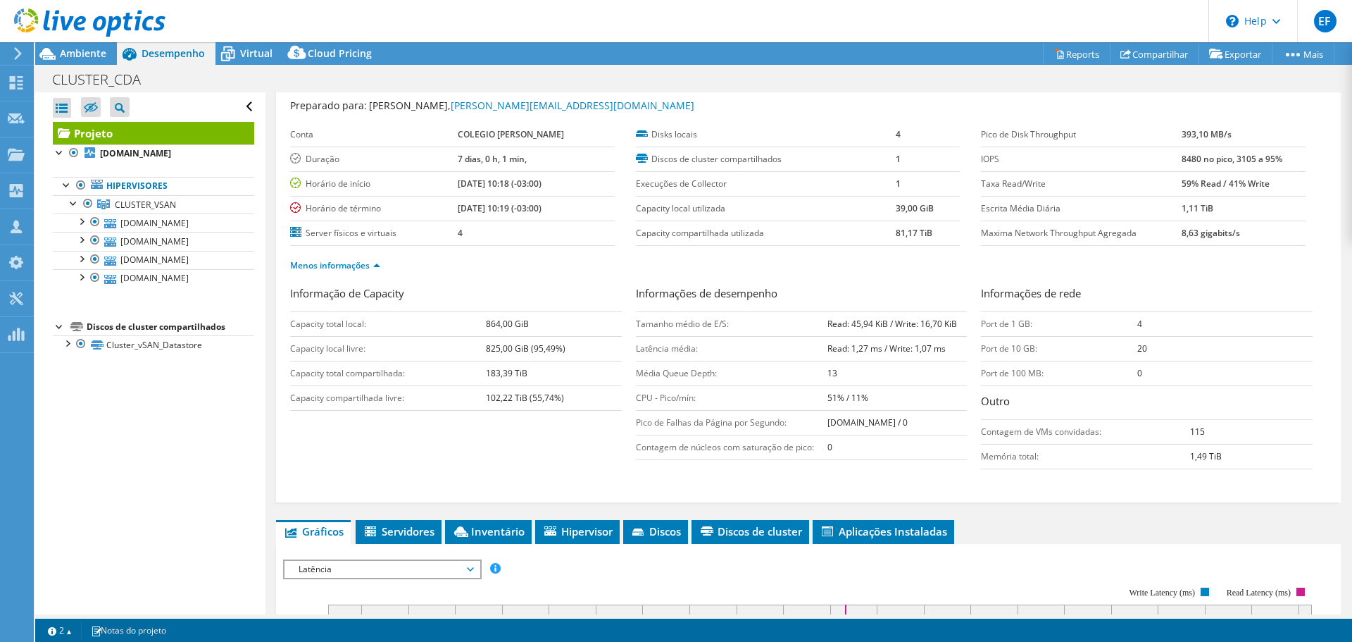
scroll to position [0, 0]
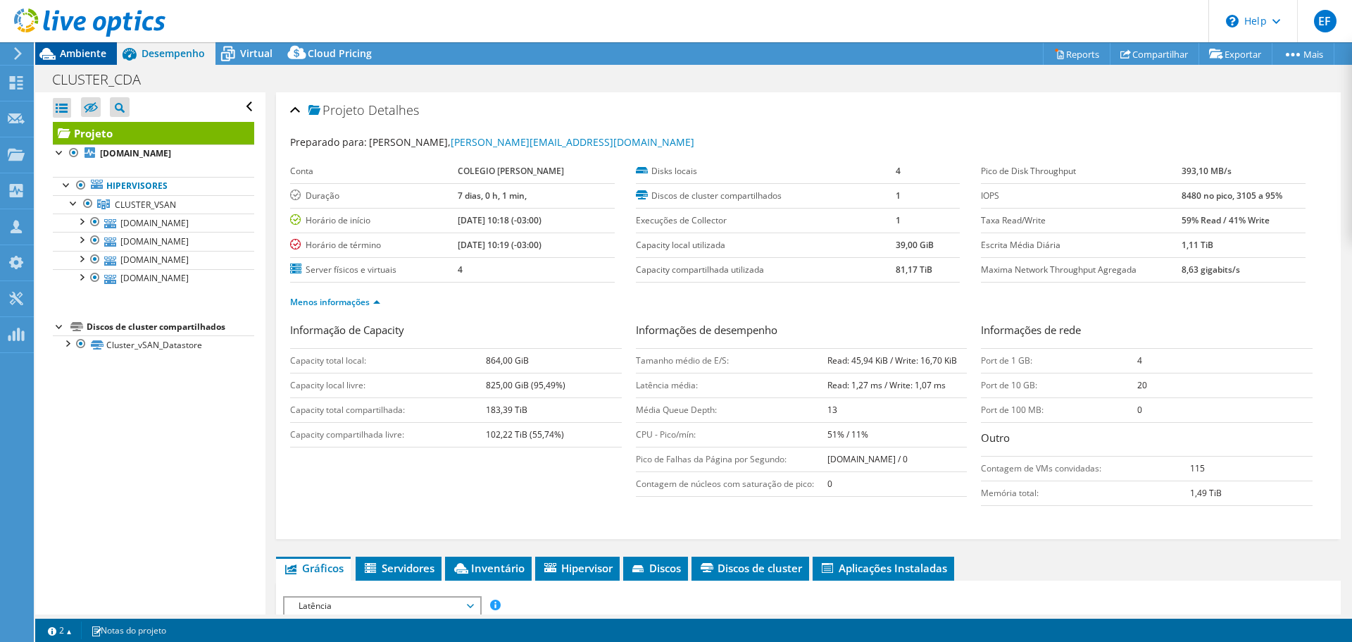
click at [82, 55] on span "Ambiente" at bounding box center [83, 52] width 46 height 13
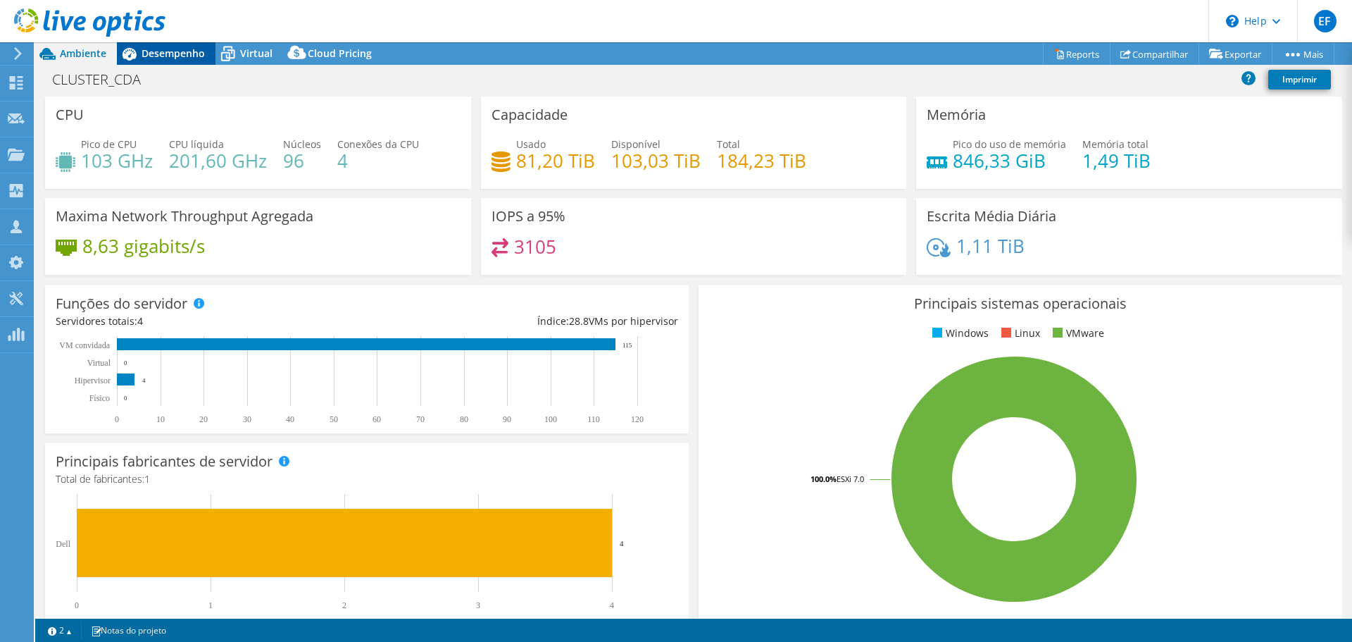
click at [206, 61] on div "Desempenho" at bounding box center [166, 53] width 99 height 23
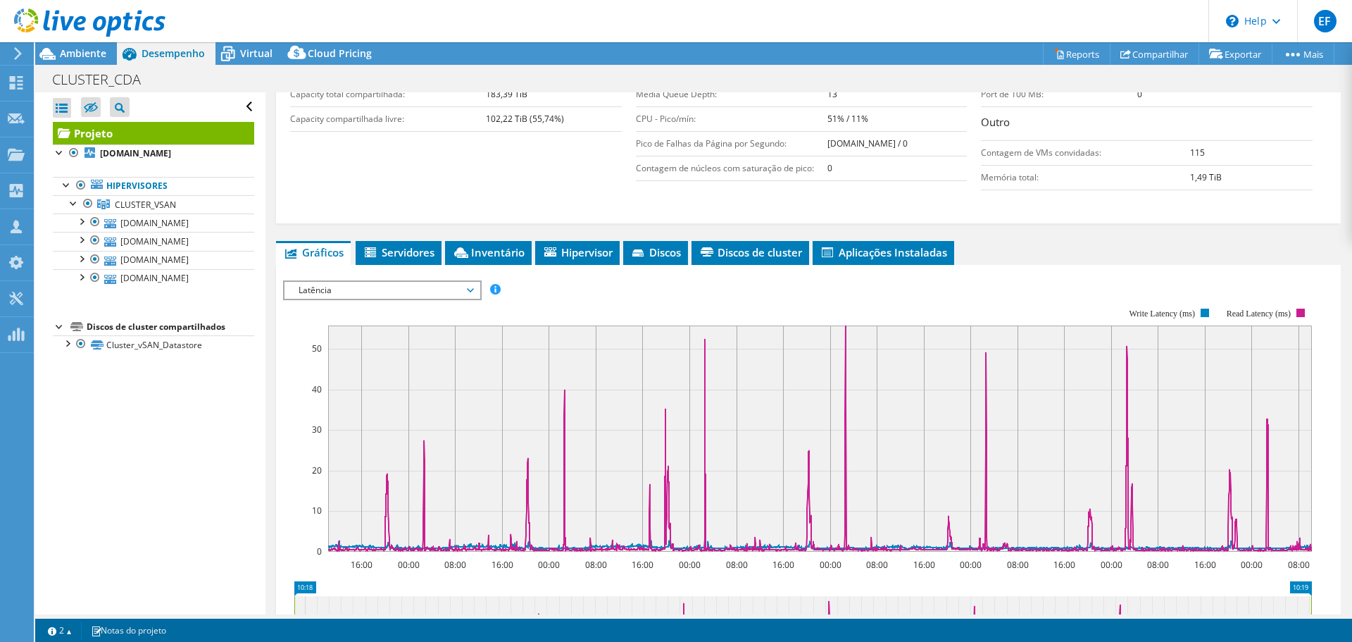
scroll to position [352, 0]
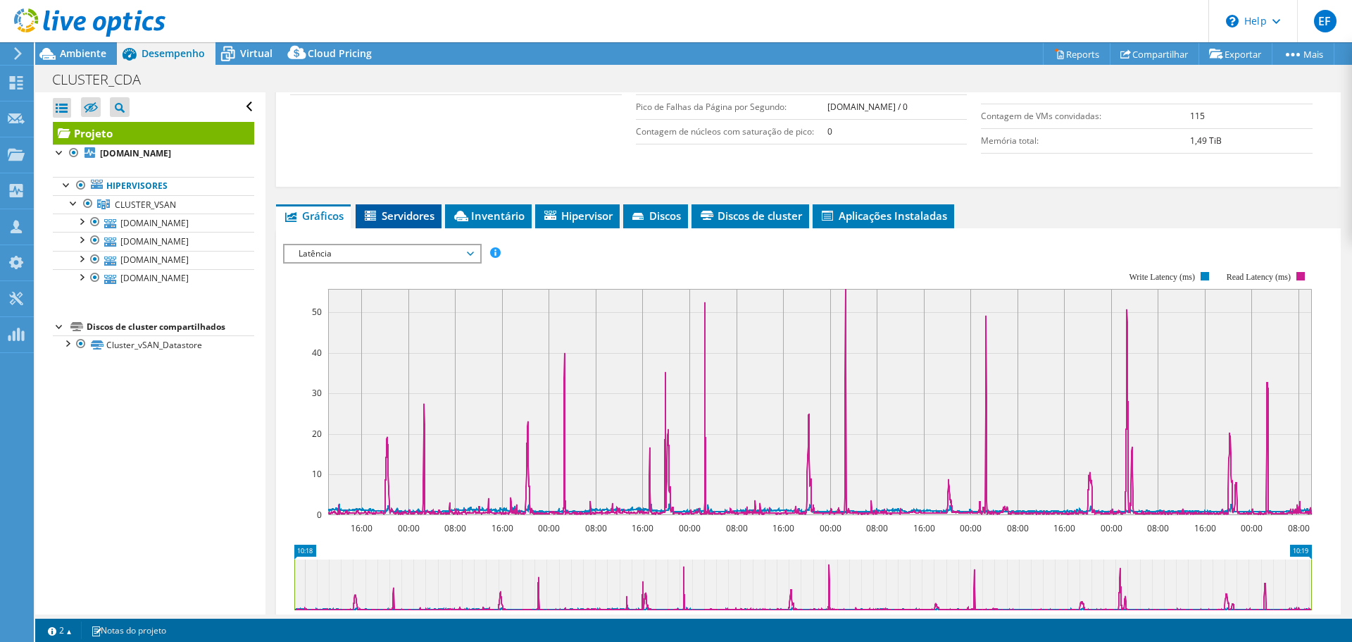
click at [421, 223] on span "Servidores" at bounding box center [399, 215] width 72 height 14
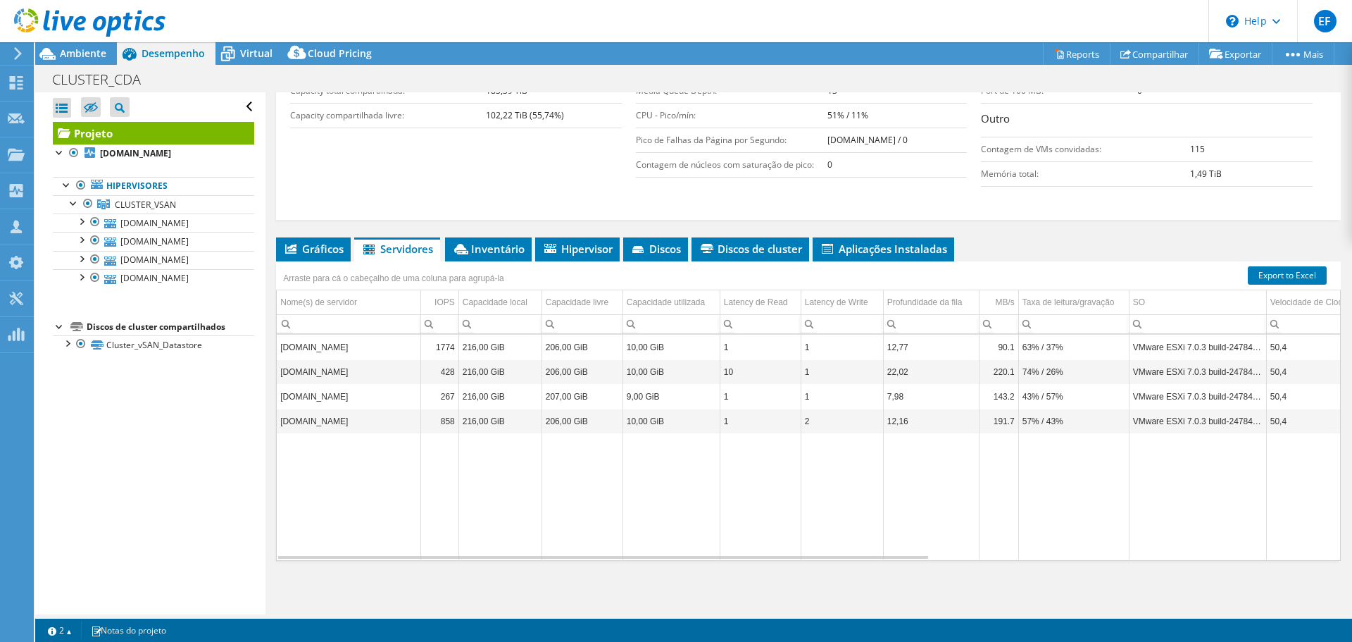
drag, startPoint x: 797, startPoint y: 565, endPoint x: 861, endPoint y: 560, distance: 63.6
click at [861, 561] on div "Gráficos Servidores Inventário Hipervisor Discos Discos de cluster IOPS" at bounding box center [808, 413] width 1065 height 352
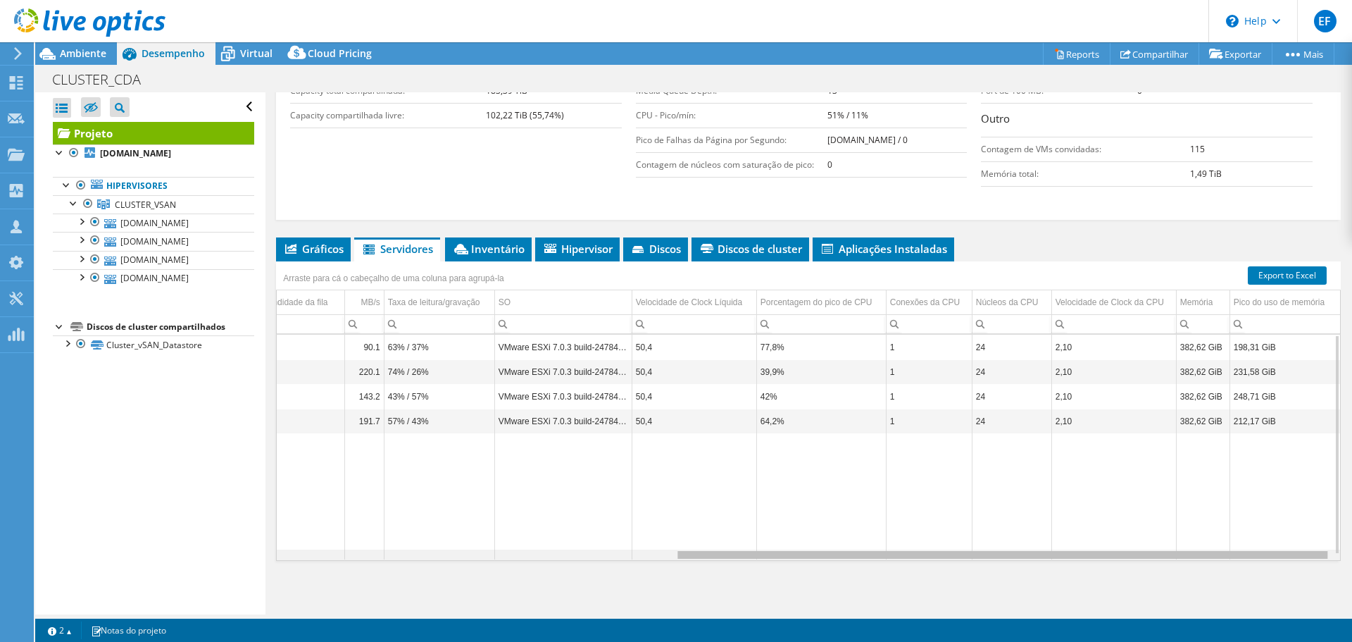
scroll to position [0, 645]
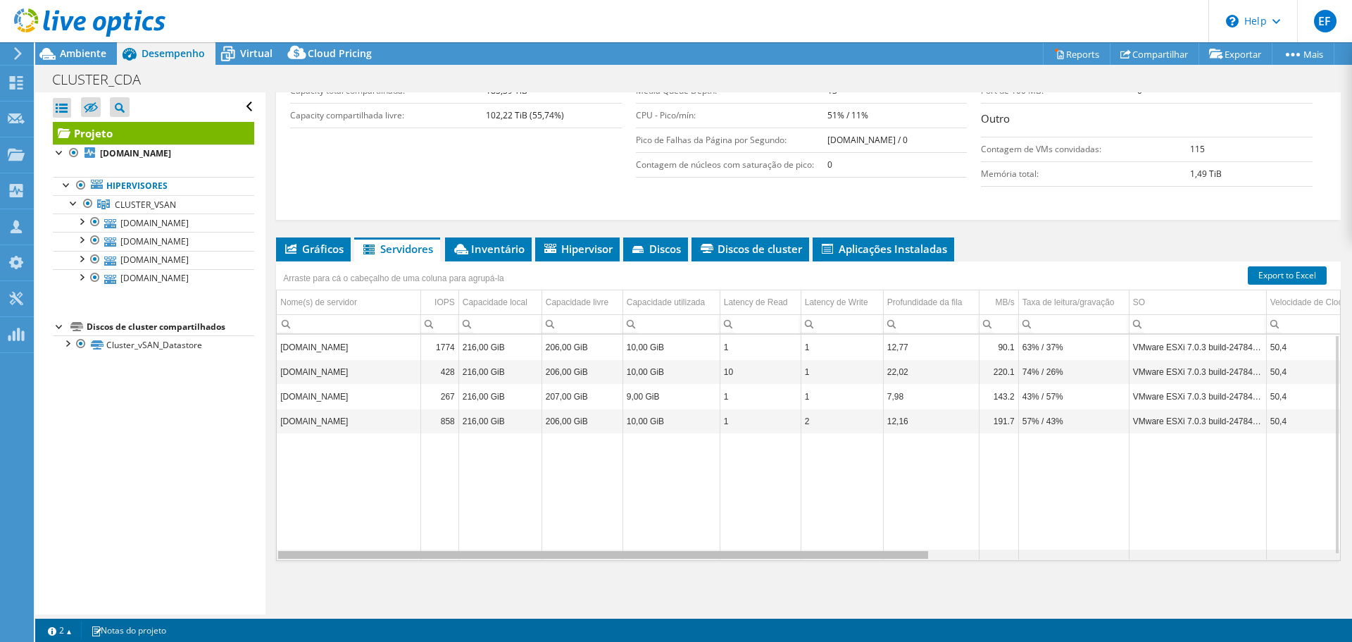
drag, startPoint x: 851, startPoint y: 556, endPoint x: 371, endPoint y: 539, distance: 479.9
click at [371, 539] on body "EF Membro da equipe Eduardo Fordelone eduardo.fordelone@f2it.com.br F2IT My Pro…" at bounding box center [676, 321] width 1352 height 642
click at [492, 257] on li "Inventário" at bounding box center [488, 249] width 87 height 24
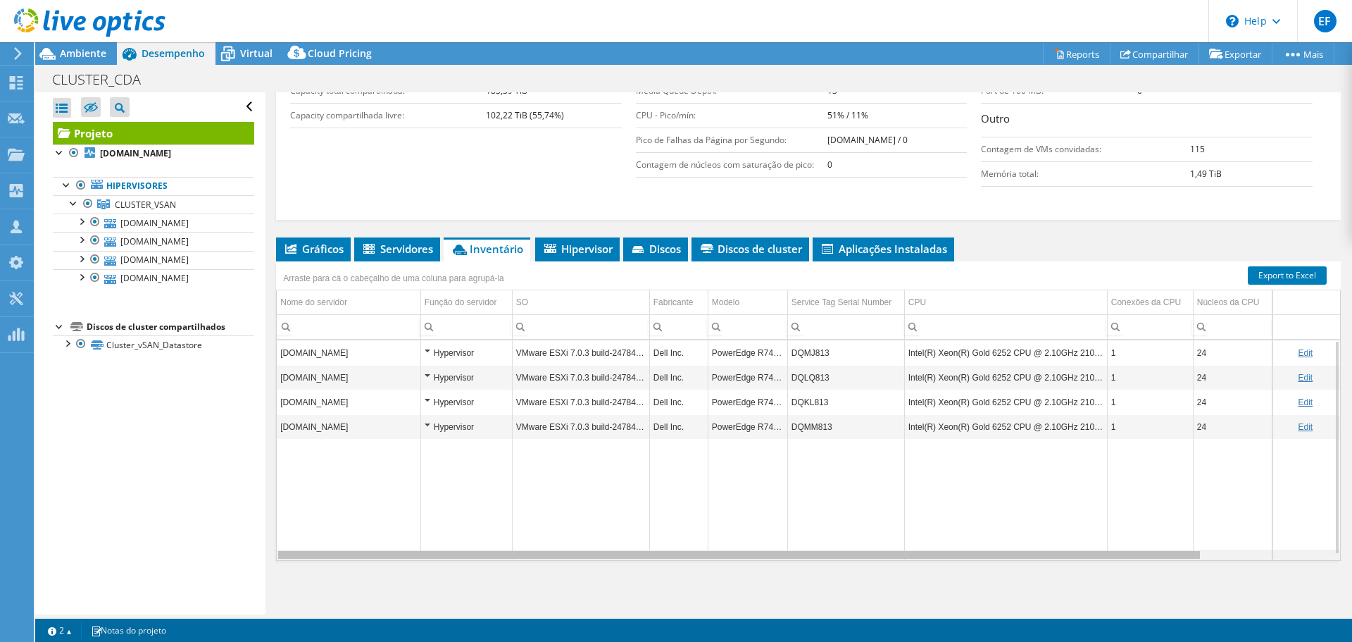
drag, startPoint x: 577, startPoint y: 555, endPoint x: 436, endPoint y: 531, distance: 142.9
click at [436, 531] on body "EF Membro da equipe Eduardo Fordelone eduardo.fordelone@f2it.com.br F2IT My Pro…" at bounding box center [676, 321] width 1352 height 642
click at [593, 261] on div "Arraste para cá o cabeçalho de uma coluna para agrupá-la" at bounding box center [808, 270] width 1065 height 18
click at [587, 263] on div "Arraste para cá o cabeçalho de uma coluna para agrupá-la" at bounding box center [808, 270] width 1065 height 18
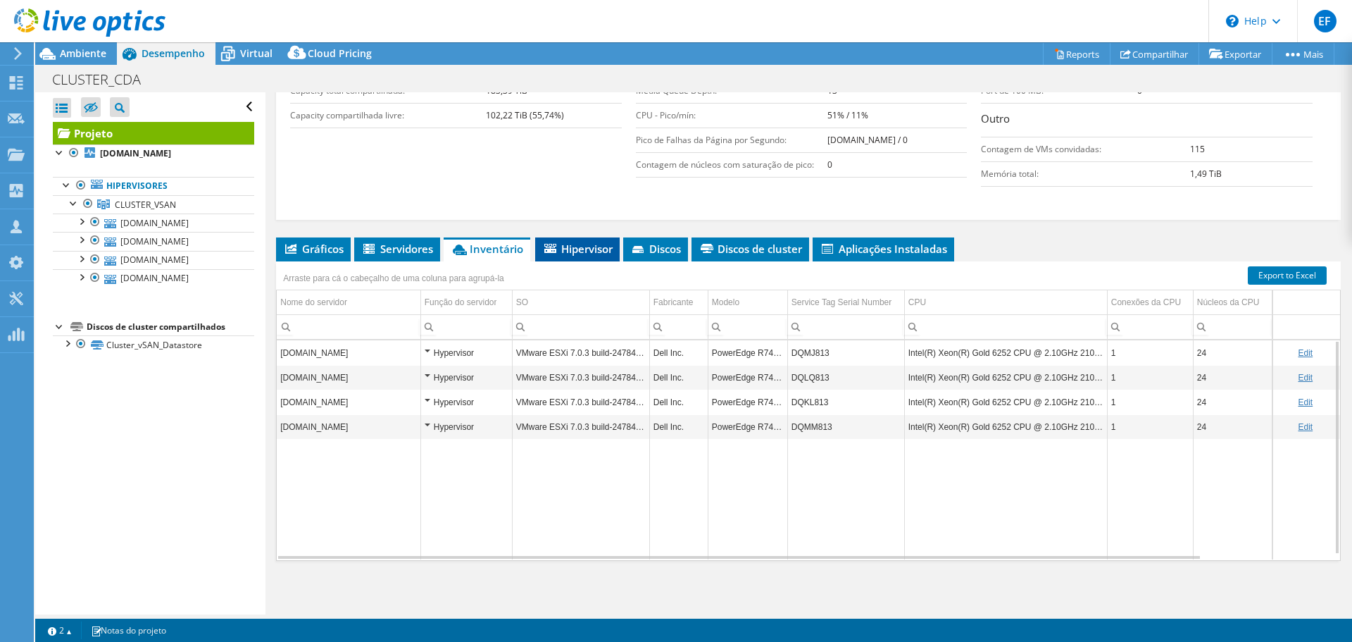
click at [584, 258] on li "Hipervisor" at bounding box center [577, 249] width 85 height 24
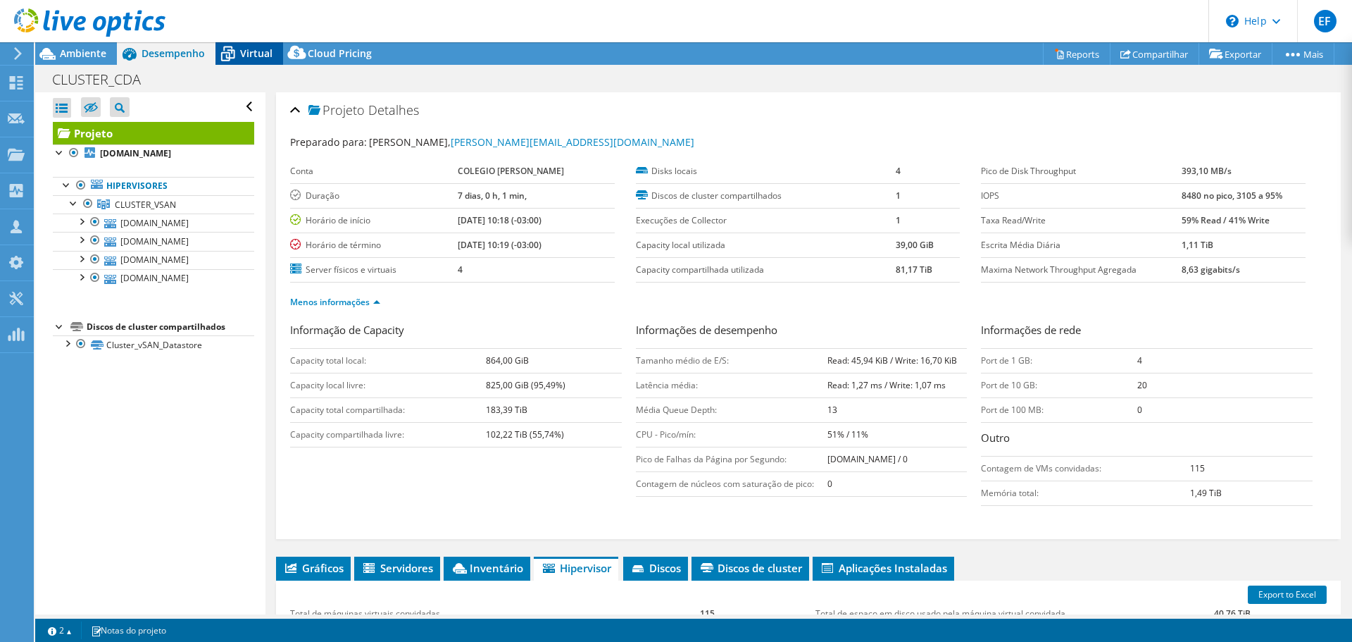
click at [247, 57] on span "Virtual" at bounding box center [256, 52] width 32 height 13
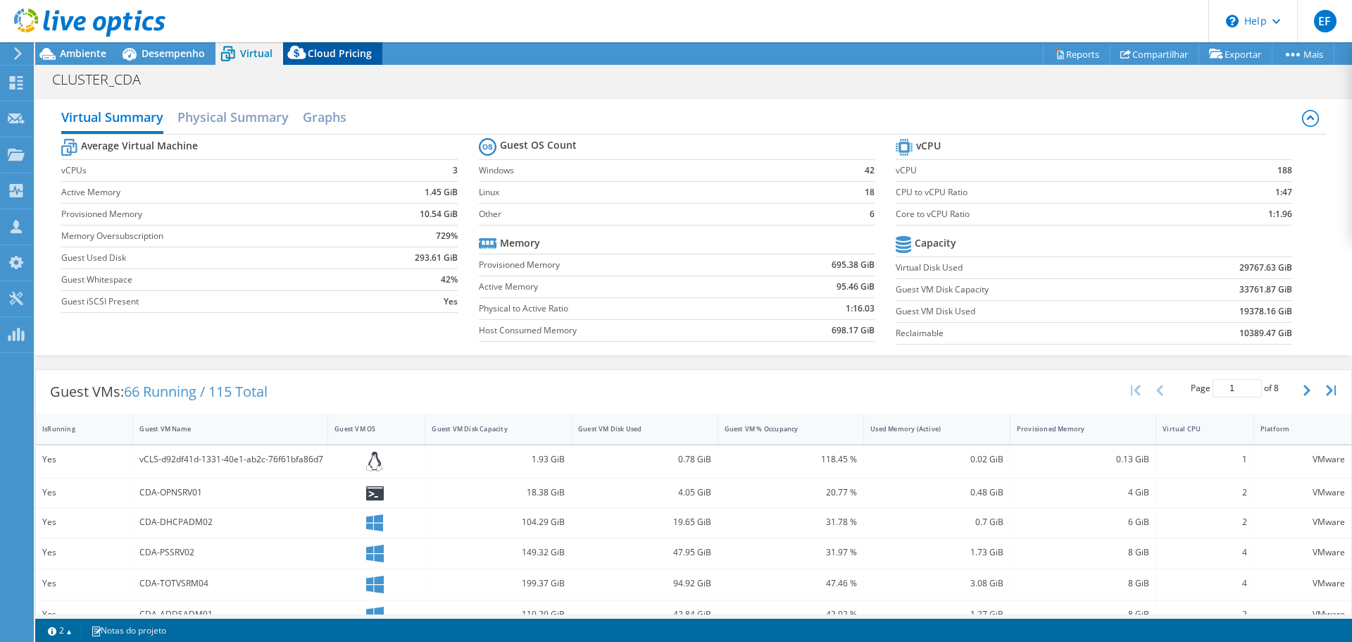
click at [329, 61] on div "Cloud Pricing" at bounding box center [332, 53] width 99 height 23
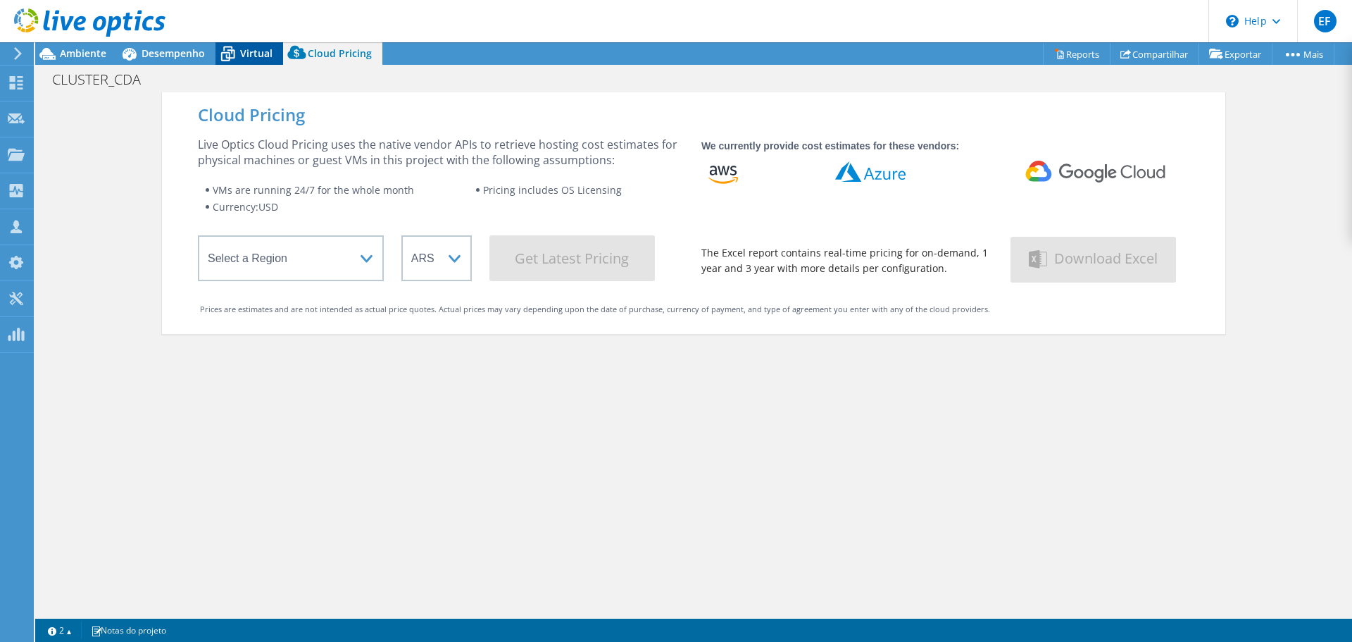
click at [242, 58] on span "Virtual" at bounding box center [256, 52] width 32 height 13
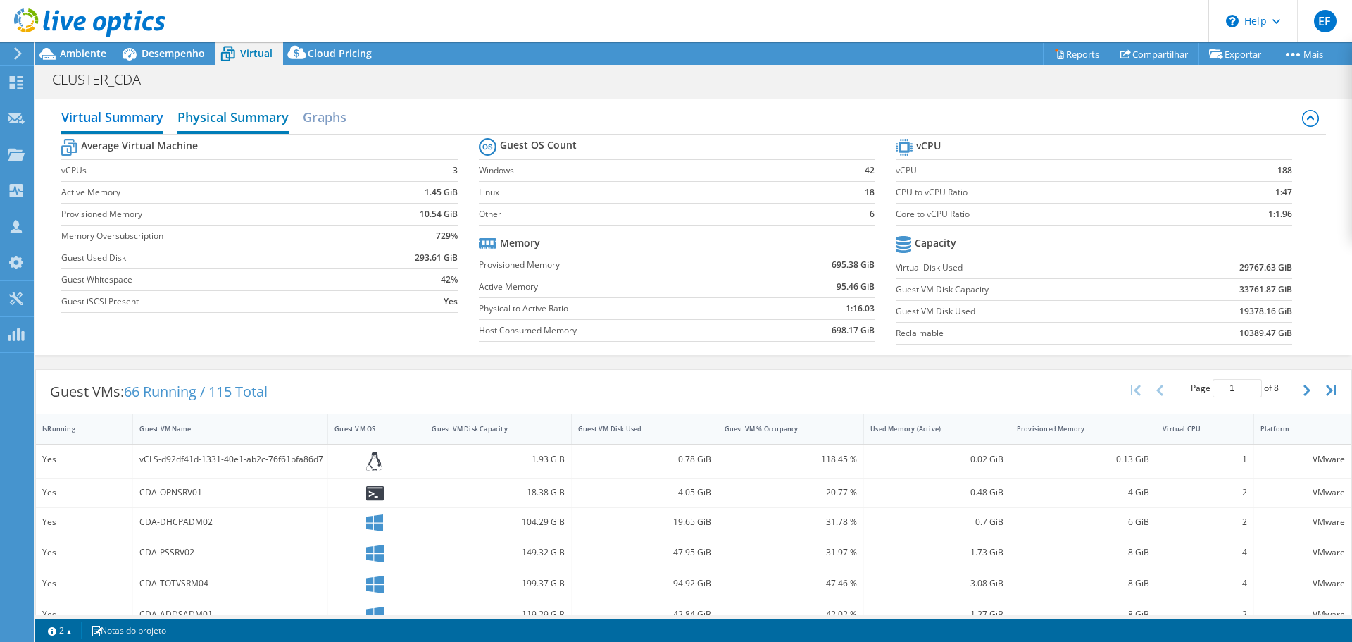
click at [237, 117] on h2 "Physical Summary" at bounding box center [232, 118] width 111 height 31
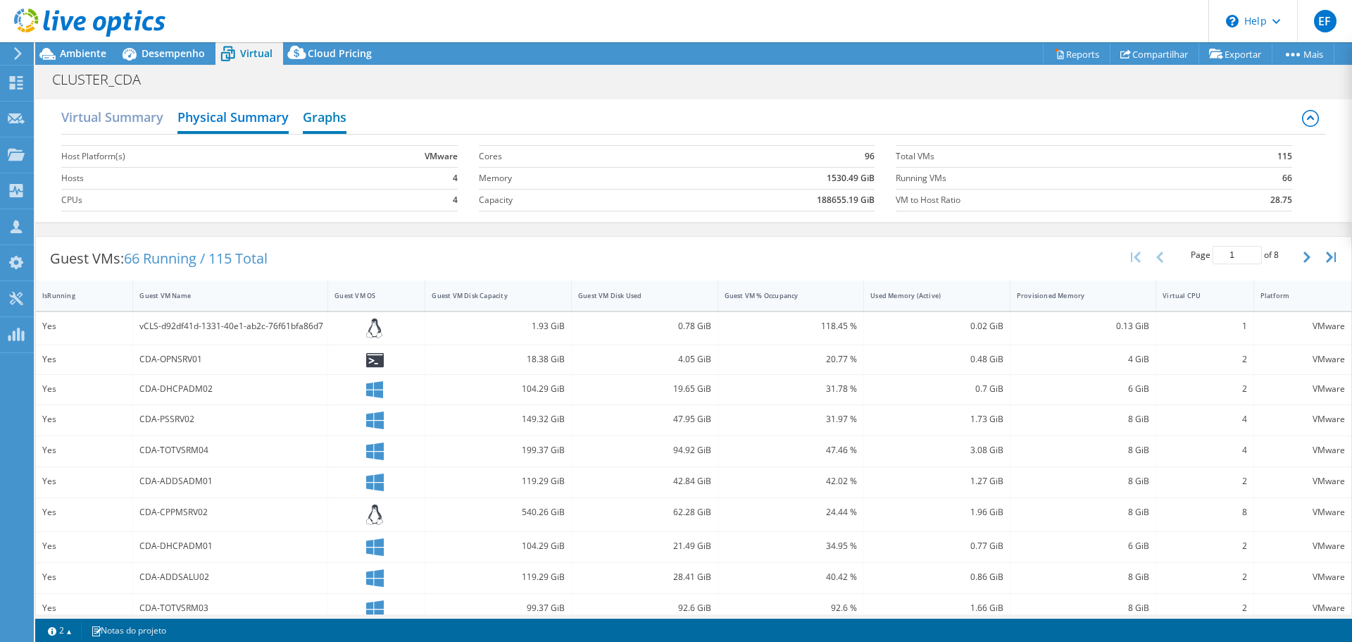
click at [324, 112] on h2 "Graphs" at bounding box center [325, 118] width 44 height 31
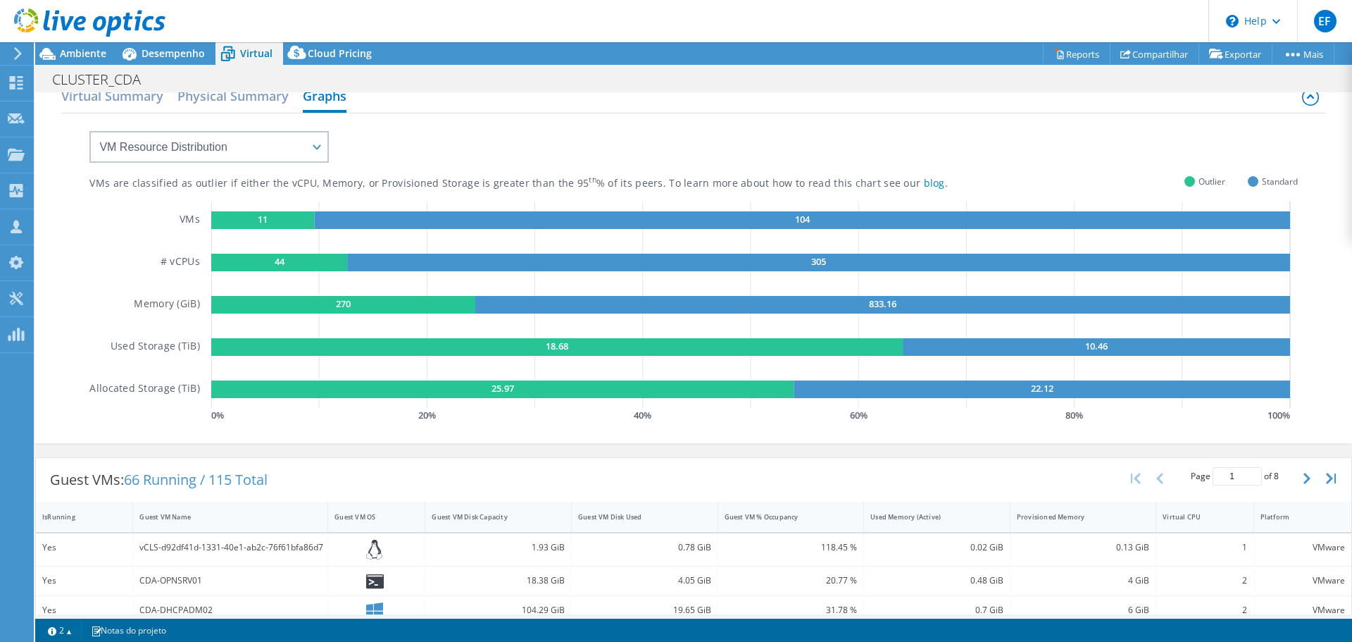
scroll to position [0, 0]
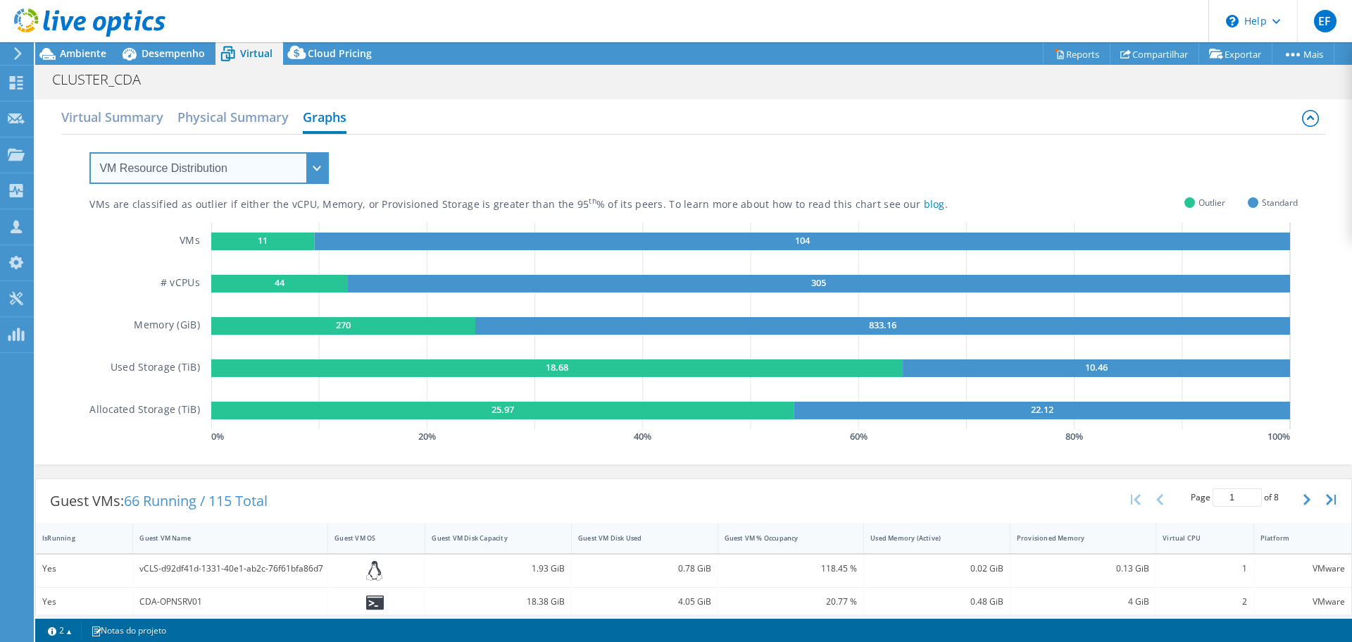
click at [320, 177] on select "VM Resource Distribution Provisioning Contrast Over Provisioning" at bounding box center [208, 168] width 239 height 32
click at [89, 152] on select "VM Resource Distribution Provisioning Contrast Over Provisioning" at bounding box center [208, 168] width 239 height 32
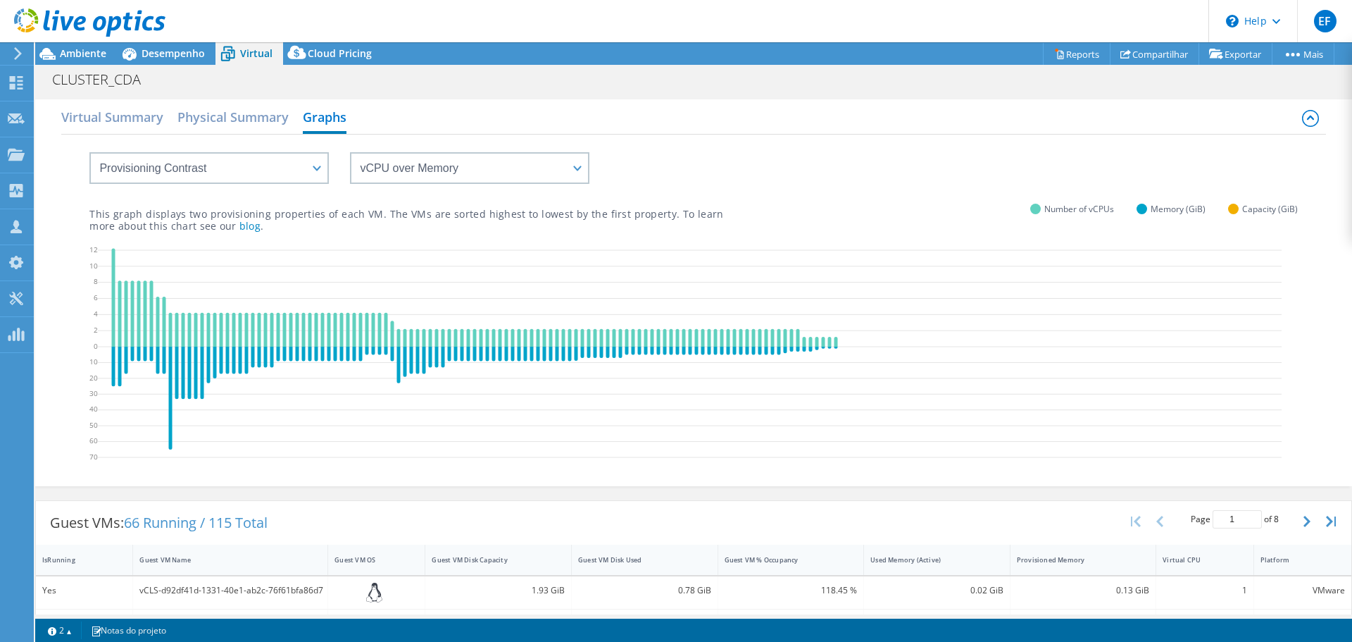
click at [309, 148] on div "VM Resource Distribution Provisioning Contrast Over Provisioning" at bounding box center [195, 159] width 268 height 49
click at [312, 158] on select "VM Resource Distribution Provisioning Contrast Over Provisioning" at bounding box center [208, 168] width 239 height 32
click at [399, 184] on div "This graph displays two provisioning properties of each VM. The VMs are sorted …" at bounding box center [693, 208] width 1208 height 48
click at [401, 179] on select "vCPU over Memory vCPU over Capacity Memory over vCPU Memory over Capacity Capac…" at bounding box center [469, 168] width 239 height 32
drag, startPoint x: 401, startPoint y: 177, endPoint x: 385, endPoint y: 177, distance: 16.2
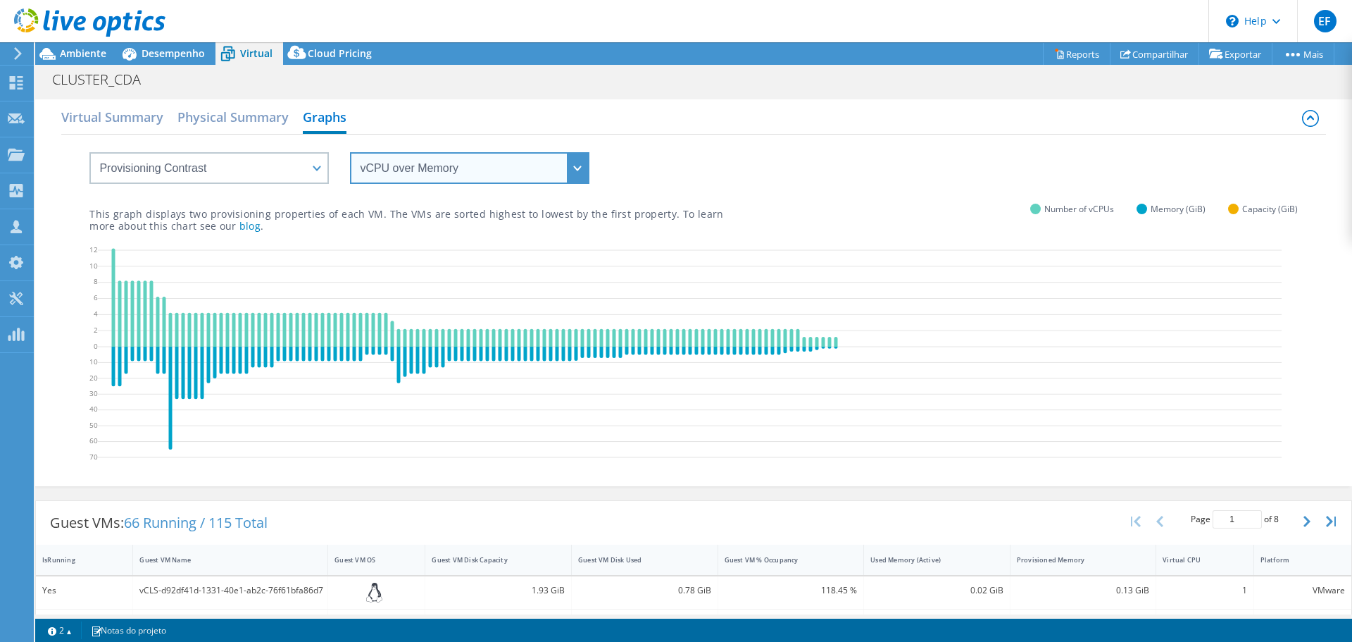
click at [401, 177] on select "vCPU over Memory vCPU over Capacity Memory over vCPU Memory over Capacity Capac…" at bounding box center [469, 168] width 239 height 32
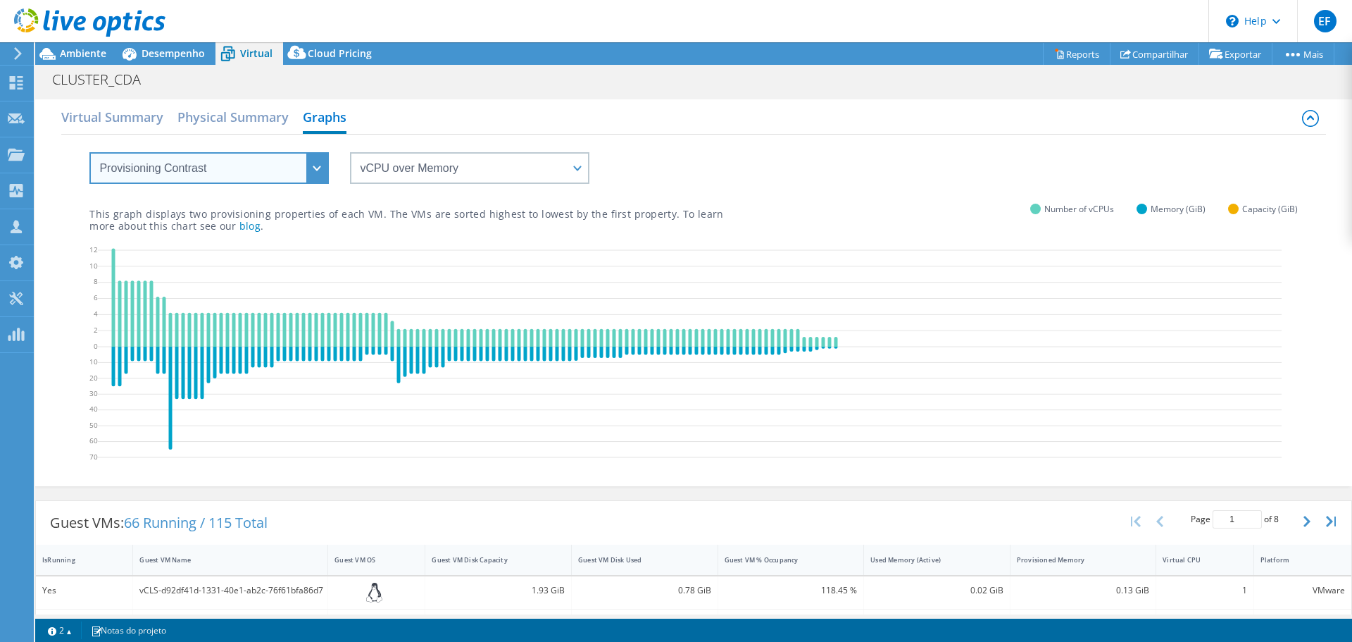
click at [298, 173] on select "VM Resource Distribution Provisioning Contrast Over Provisioning" at bounding box center [208, 168] width 239 height 32
select select "Over Provisioning"
click at [89, 152] on select "VM Resource Distribution Provisioning Contrast Over Provisioning" at bounding box center [208, 168] width 239 height 32
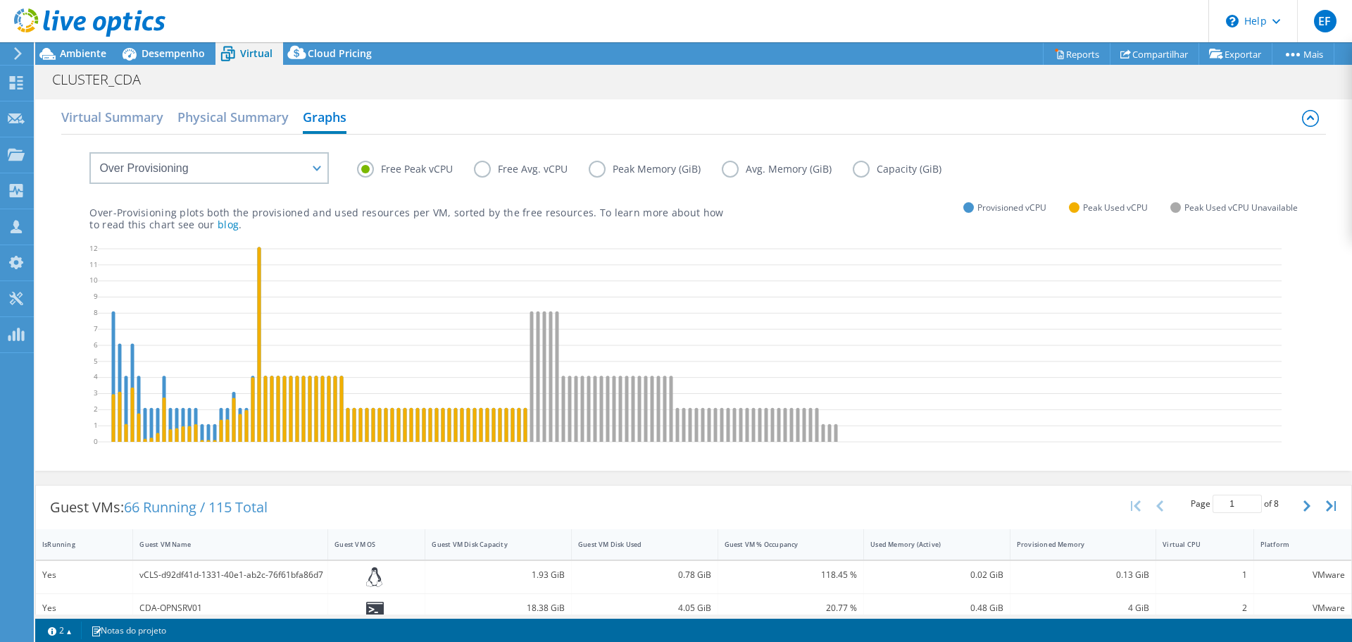
click at [488, 181] on div "Free Peak vCPU Free Avg. vCPU Peak Memory (GiB) Avg. Memory (GiB) Capacity (GiB)" at bounding box center [827, 172] width 940 height 22
click at [489, 174] on label "Free Avg. vCPU" at bounding box center [531, 169] width 115 height 17
click at [0, 0] on input "Free Avg. vCPU" at bounding box center [0, 0] width 0 height 0
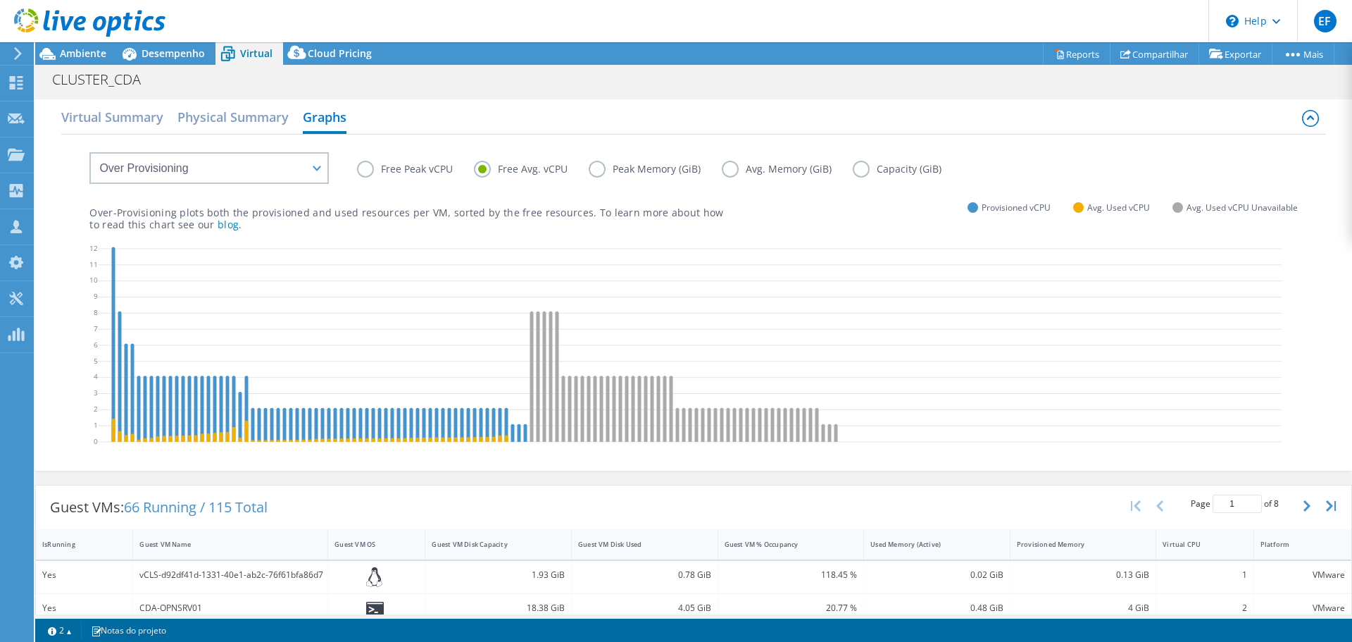
click at [408, 173] on label "Free Peak vCPU" at bounding box center [415, 169] width 117 height 17
click at [0, 0] on input "Free Peak vCPU" at bounding box center [0, 0] width 0 height 0
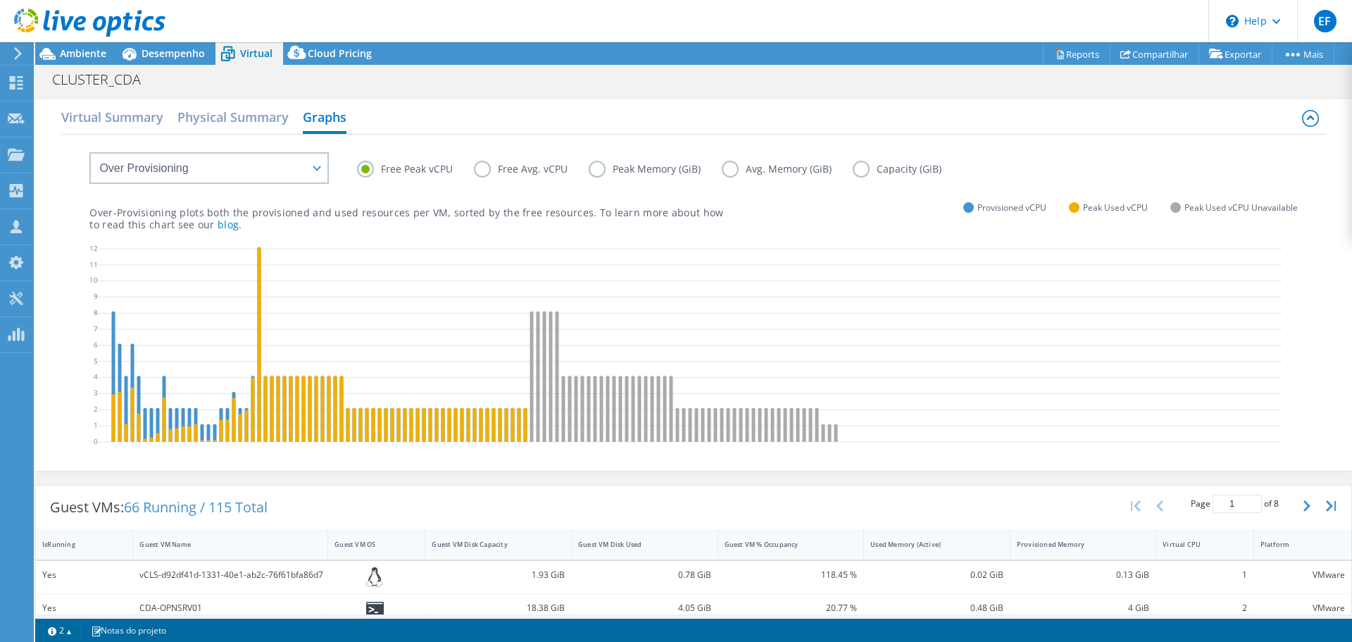
click at [497, 167] on label "Free Avg. vCPU" at bounding box center [531, 169] width 115 height 17
click at [0, 0] on input "Free Avg. vCPU" at bounding box center [0, 0] width 0 height 0
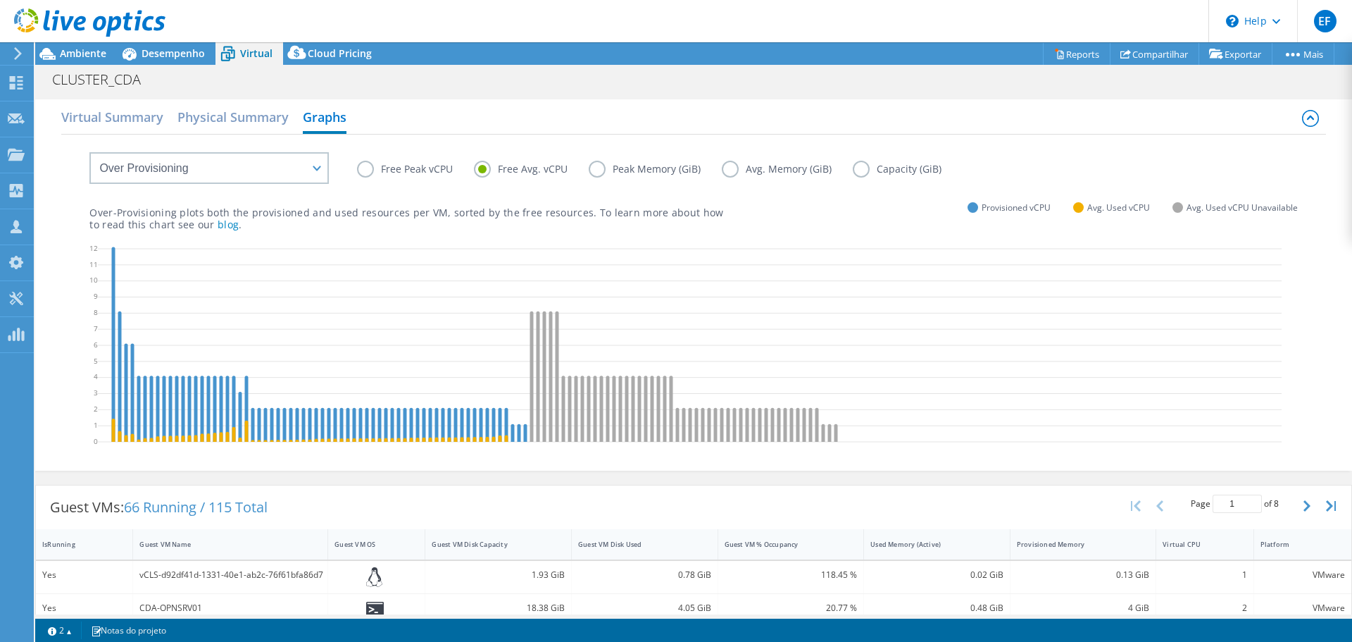
click at [615, 176] on label "Peak Memory (GiB)" at bounding box center [655, 169] width 133 height 17
click at [0, 0] on input "Peak Memory (GiB)" at bounding box center [0, 0] width 0 height 0
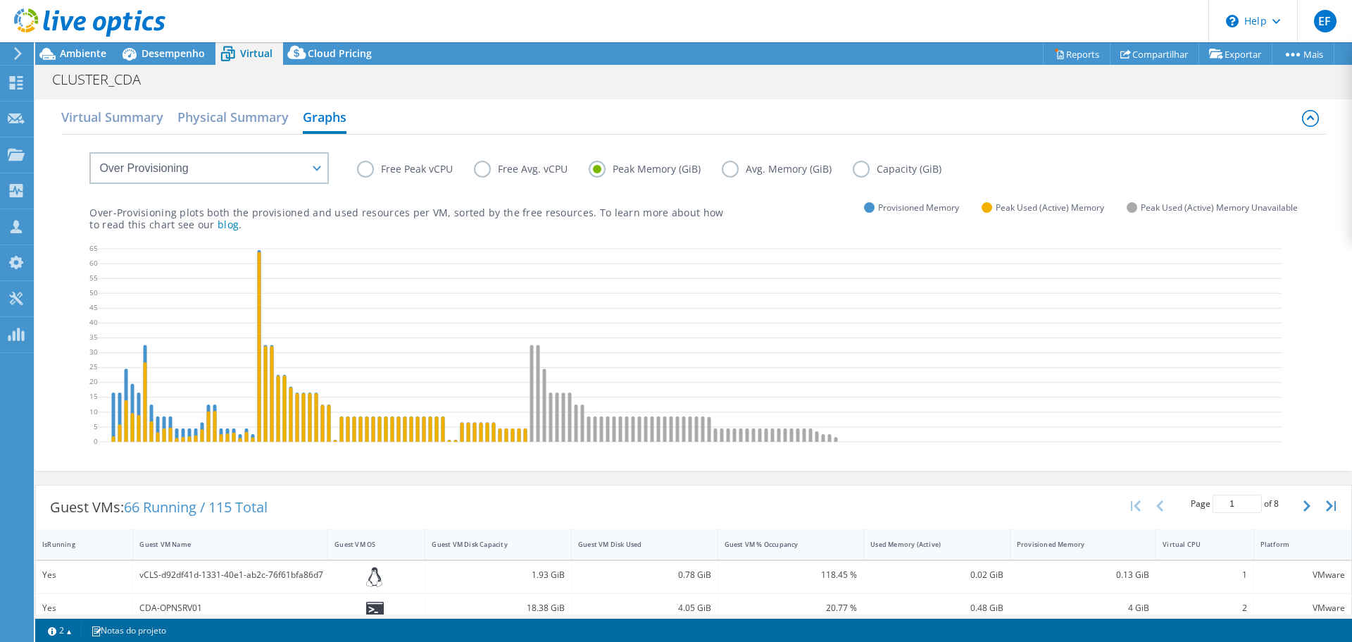
click at [744, 172] on label "Avg. Memory (GiB)" at bounding box center [787, 169] width 131 height 17
click at [0, 0] on input "Avg. Memory (GiB)" at bounding box center [0, 0] width 0 height 0
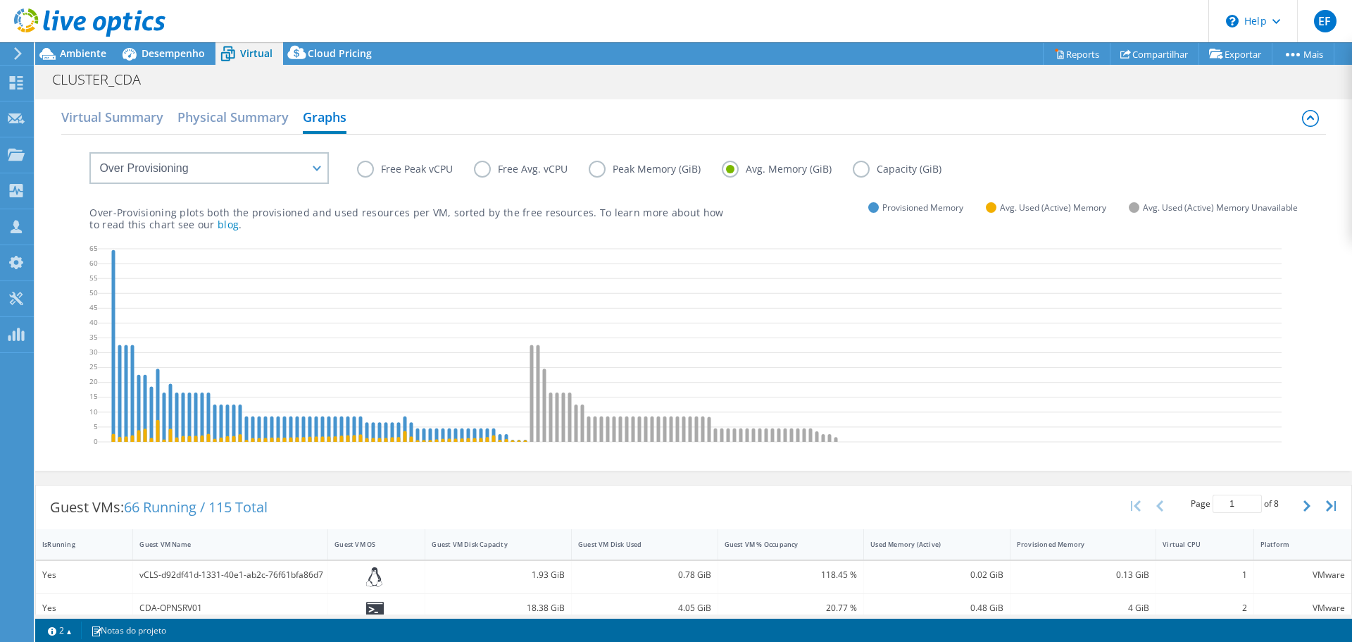
click at [885, 158] on div "Free Peak vCPU Free Avg. vCPU Peak Memory (GiB) Avg. Memory (GiB) Capacity (GiB)" at bounding box center [693, 159] width 1208 height 48
click at [881, 165] on label "Capacity (GiB)" at bounding box center [908, 169] width 110 height 17
click at [0, 0] on input "Capacity (GiB)" at bounding box center [0, 0] width 0 height 0
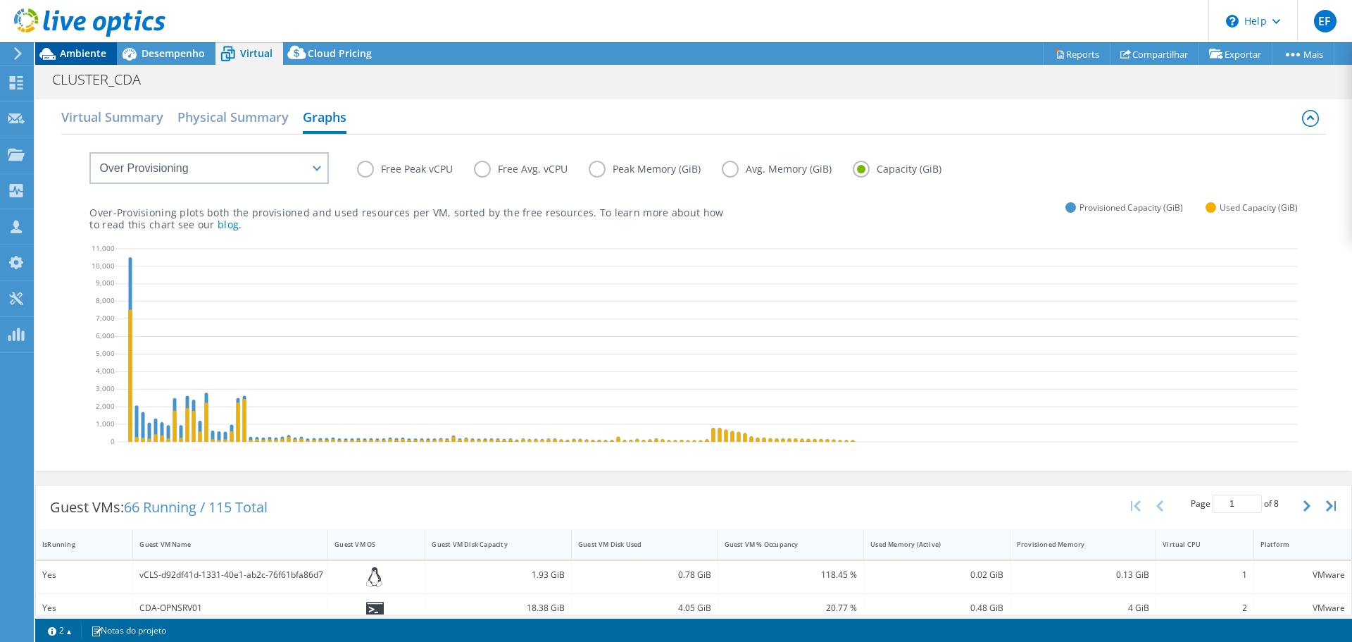
click at [111, 64] on div "Ambiente" at bounding box center [76, 53] width 82 height 23
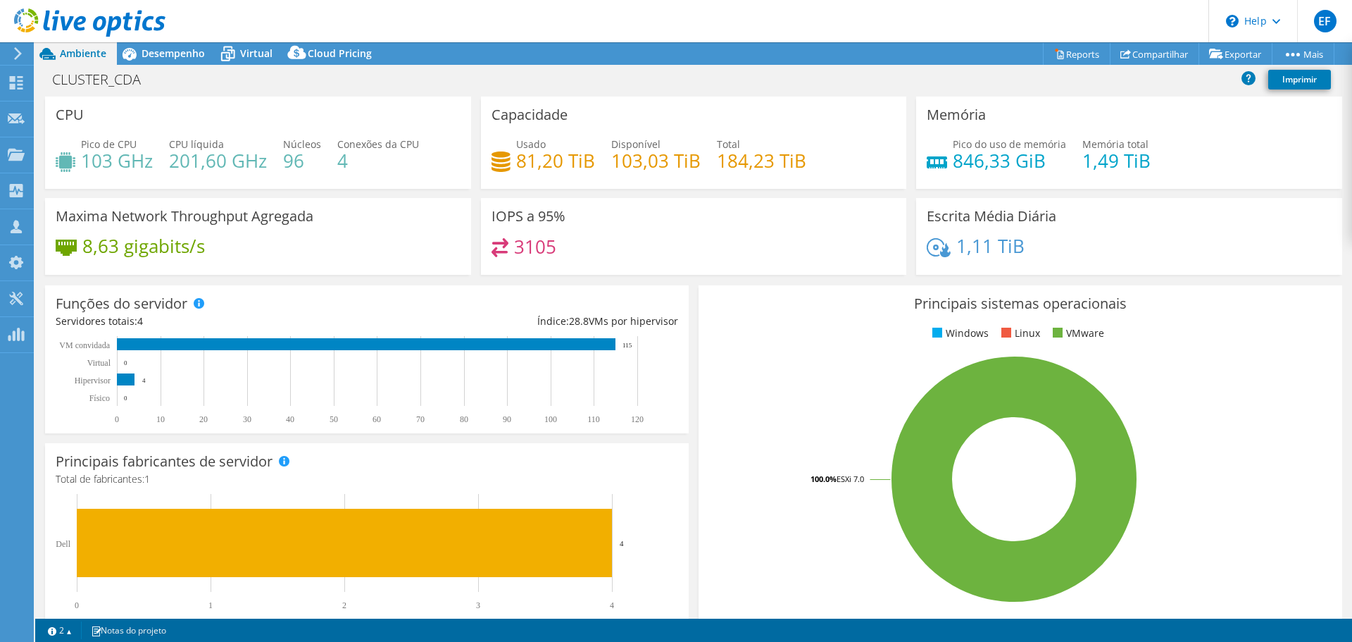
drag, startPoint x: 578, startPoint y: 258, endPoint x: 497, endPoint y: 258, distance: 81.0
click at [497, 258] on div "3105" at bounding box center [694, 253] width 405 height 30
drag, startPoint x: 493, startPoint y: 250, endPoint x: 622, endPoint y: 250, distance: 128.9
click at [622, 250] on div "3105" at bounding box center [694, 253] width 405 height 30
click at [620, 237] on div "IOPS a 95% 3105" at bounding box center [694, 236] width 426 height 77
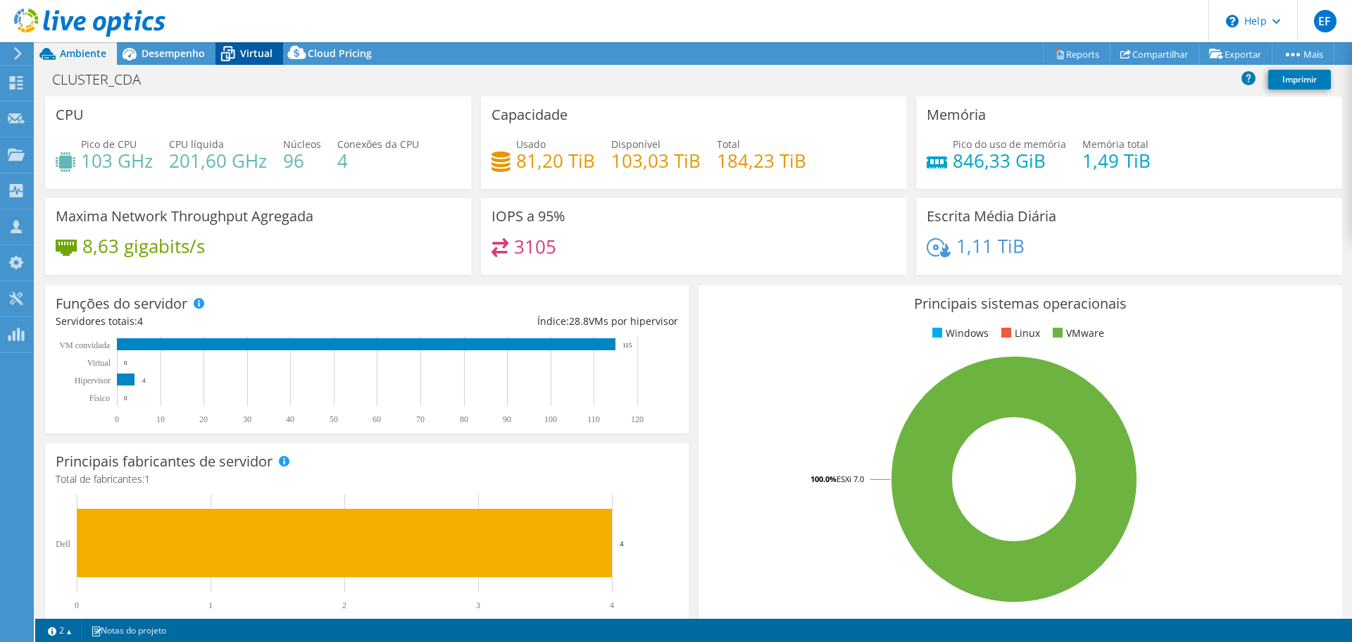
click at [216, 52] on icon at bounding box center [228, 54] width 25 height 25
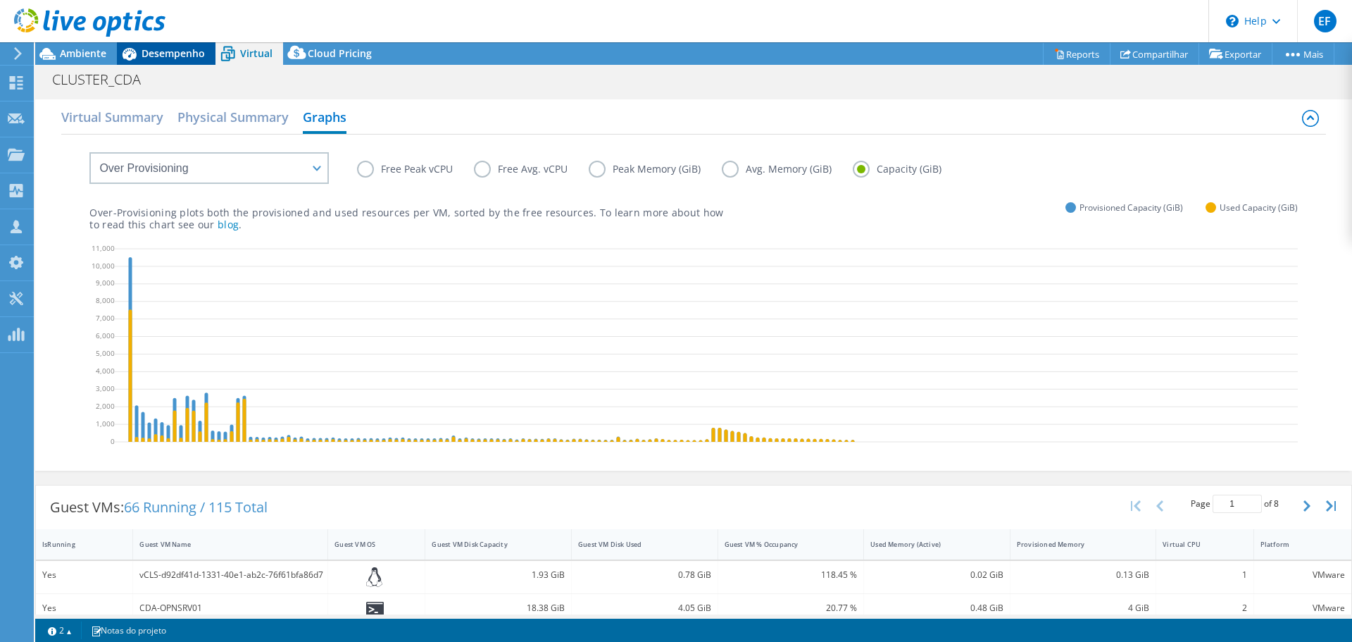
click at [187, 56] on span "Desempenho" at bounding box center [173, 52] width 63 height 13
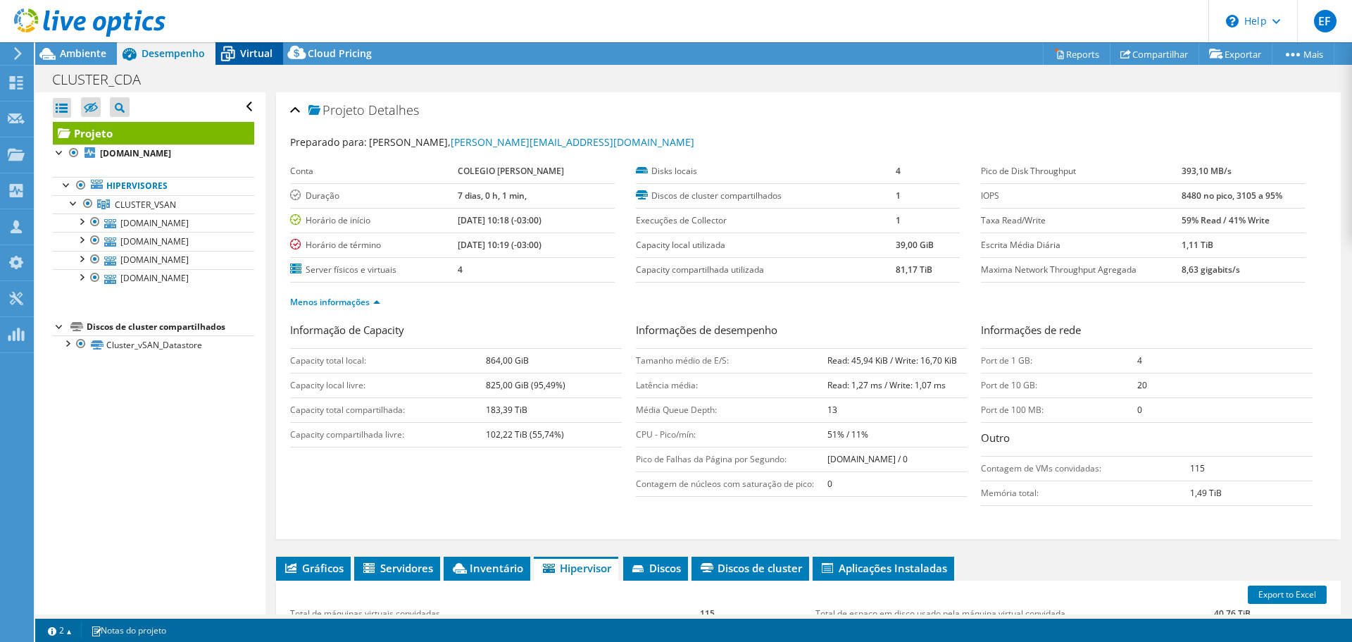
click at [268, 56] on span "Virtual" at bounding box center [256, 52] width 32 height 13
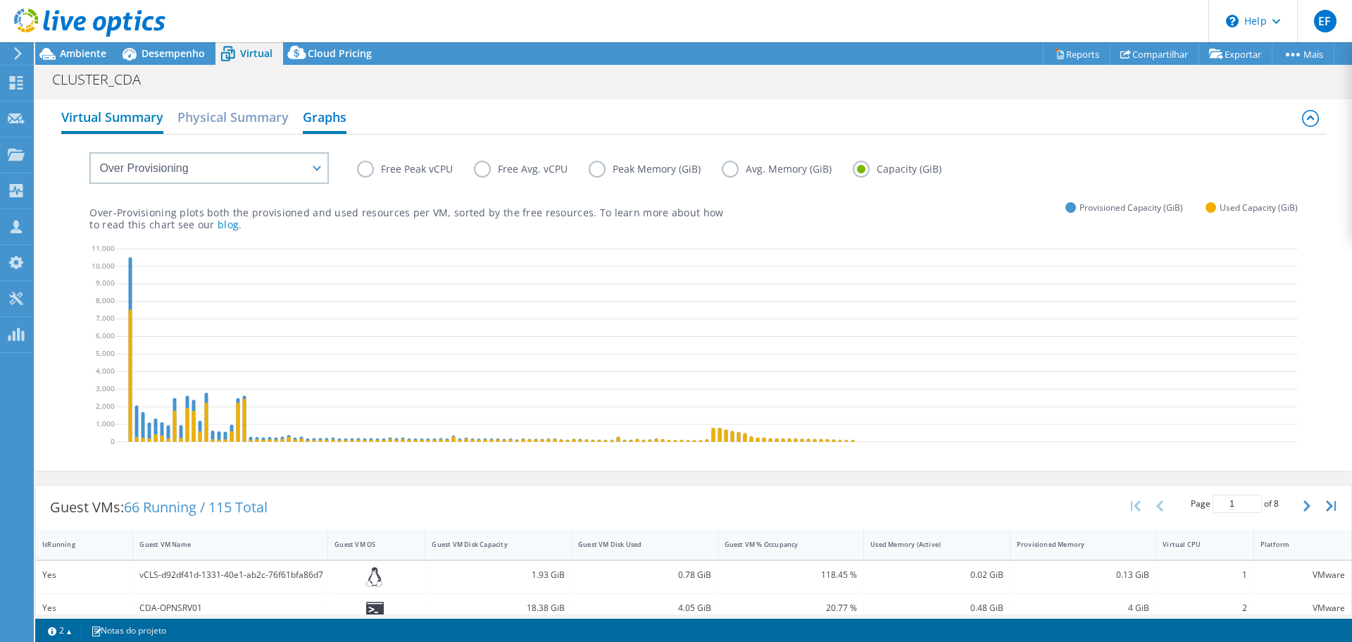
click at [142, 124] on h2 "Virtual Summary" at bounding box center [112, 118] width 102 height 31
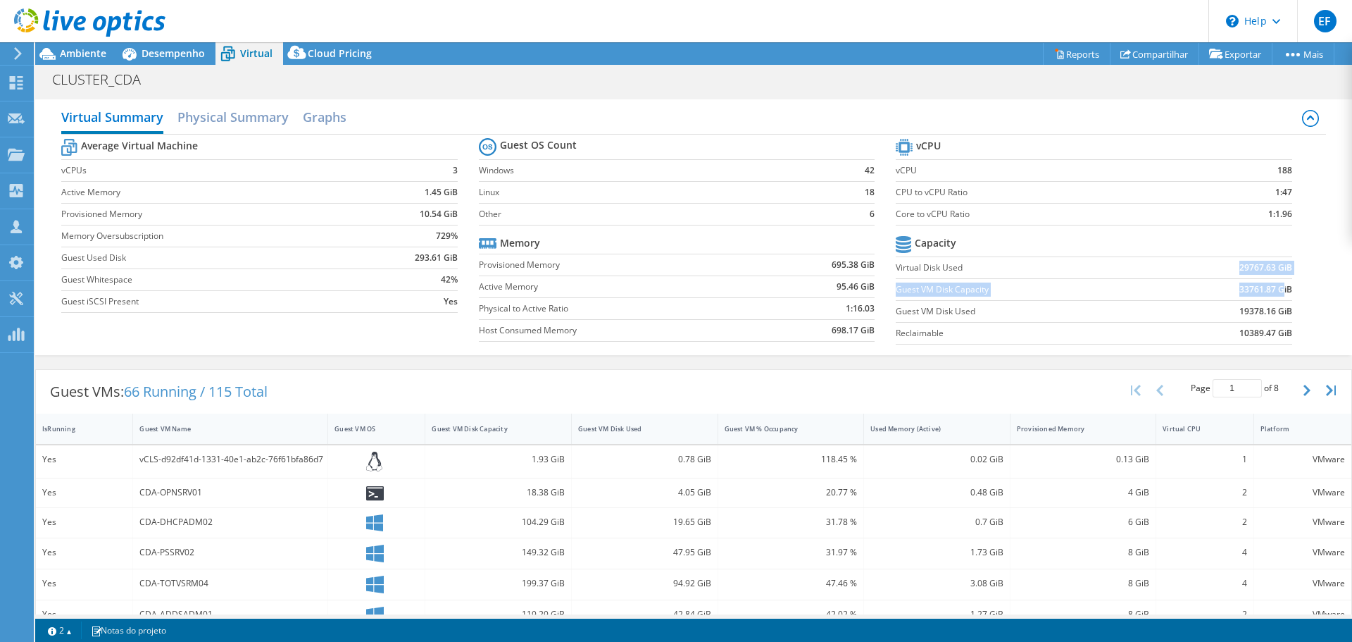
drag, startPoint x: 1224, startPoint y: 269, endPoint x: 1273, endPoint y: 282, distance: 50.2
click at [1273, 282] on tbody "Capacity Virtual Disk Used 29767.63 GiB Guest VM Disk Capacity 33761.87 GiB Gue…" at bounding box center [1094, 288] width 396 height 112
click at [1261, 313] on b "19378.16 GiB" at bounding box center [1266, 311] width 53 height 14
drag, startPoint x: 1228, startPoint y: 286, endPoint x: 1279, endPoint y: 289, distance: 50.8
click at [1279, 289] on td "33761.87 GiB" at bounding box center [1223, 289] width 137 height 22
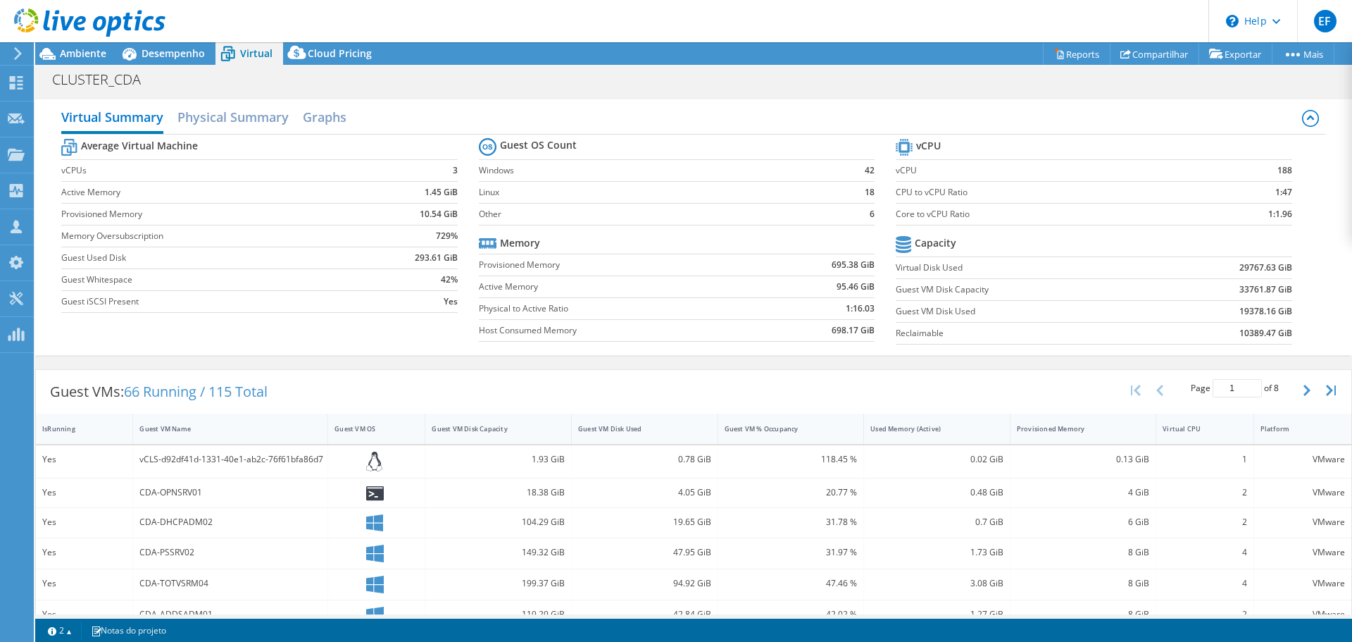
click at [1202, 316] on td "19378.16 GiB" at bounding box center [1223, 311] width 137 height 22
drag, startPoint x: 1245, startPoint y: 317, endPoint x: 1273, endPoint y: 318, distance: 27.5
click at [1273, 318] on b "19378.16 GiB" at bounding box center [1266, 311] width 53 height 14
click at [1133, 308] on label "Guest VM Disk Used" at bounding box center [1025, 311] width 259 height 14
click at [106, 53] on span "Ambiente" at bounding box center [83, 52] width 46 height 13
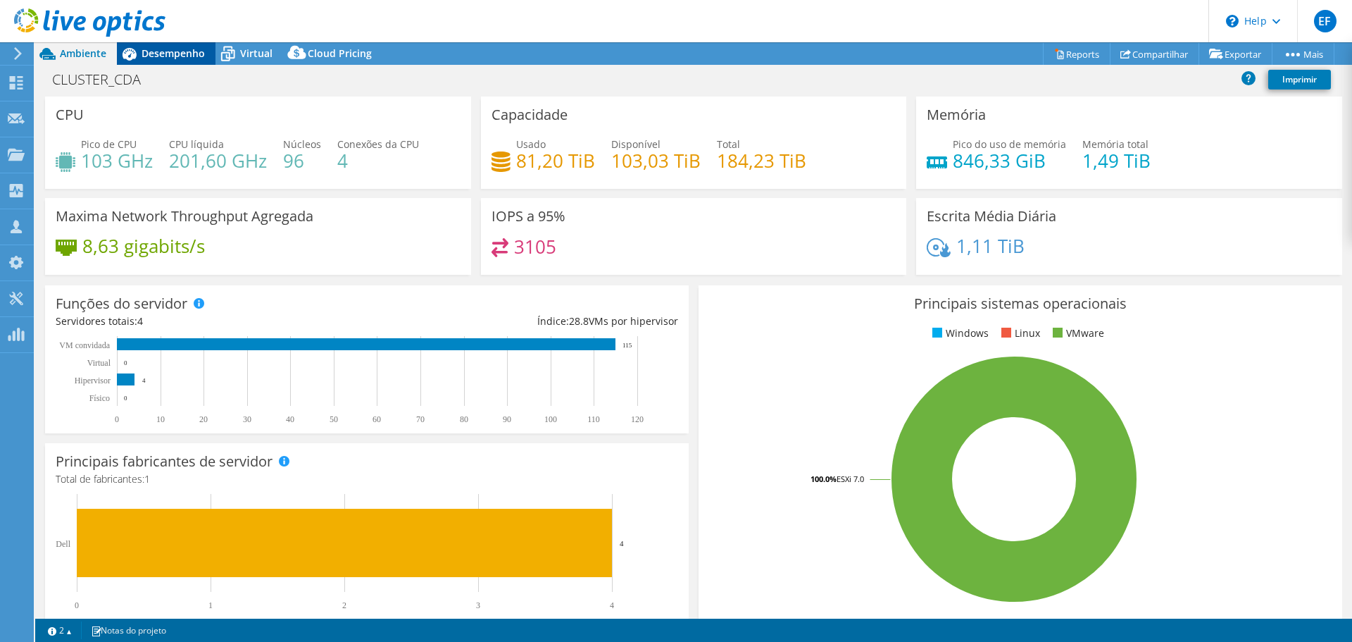
click at [201, 56] on span "Desempenho" at bounding box center [173, 52] width 63 height 13
